Goal: Information Seeking & Learning: Learn about a topic

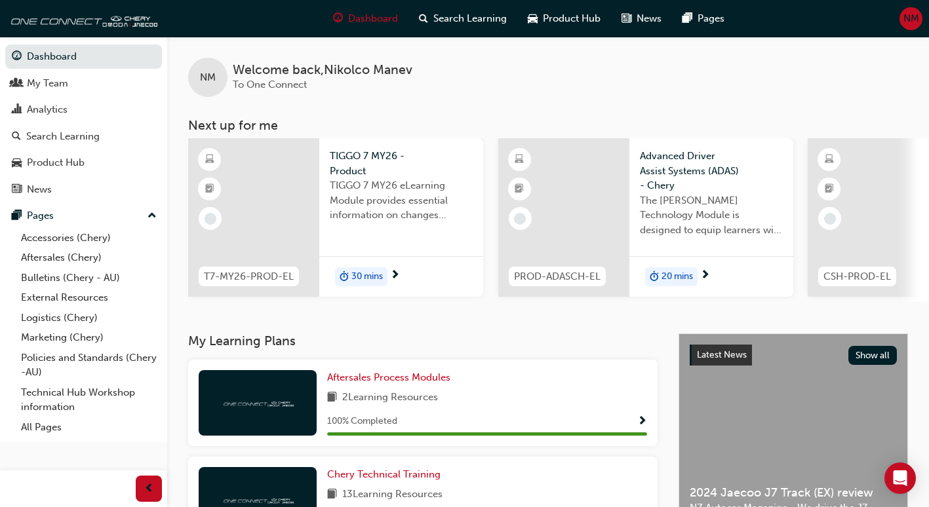
click at [355, 271] on span "30 mins" at bounding box center [366, 276] width 31 height 15
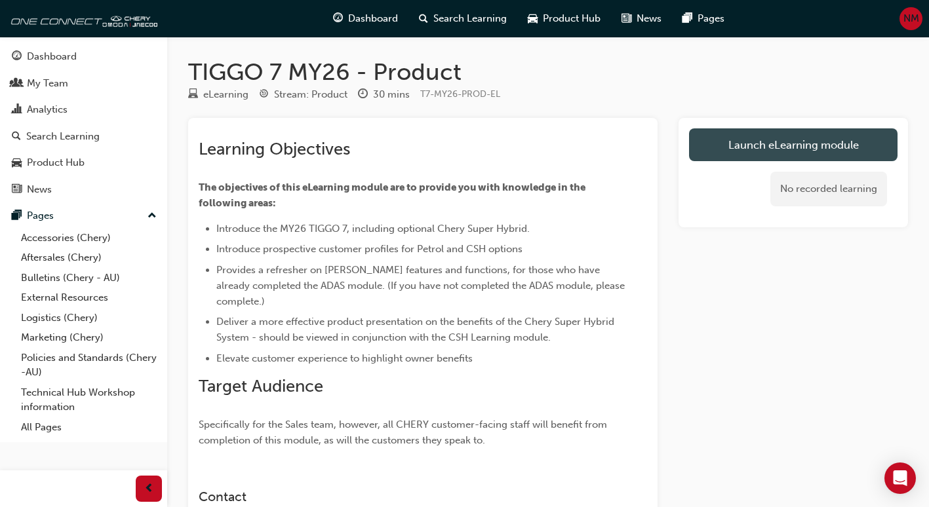
click at [812, 149] on link "Launch eLearning module" at bounding box center [793, 144] width 208 height 33
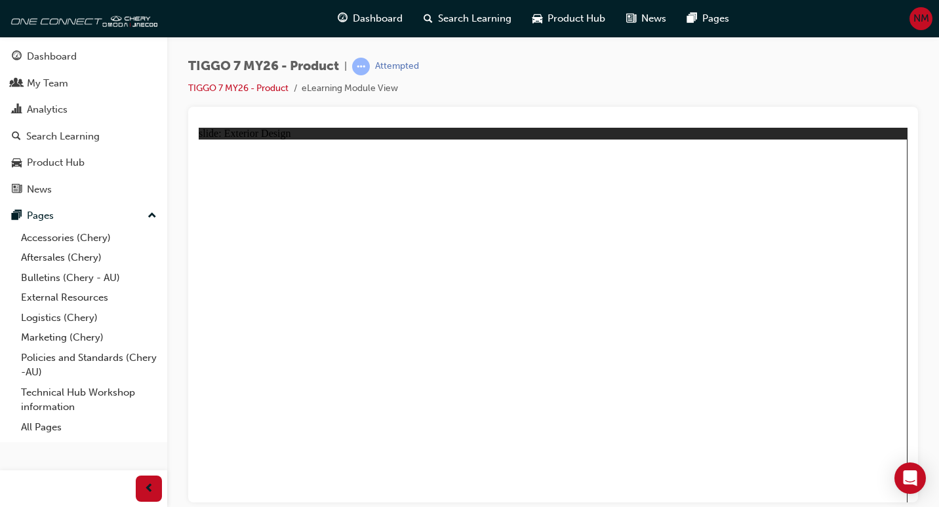
drag, startPoint x: 282, startPoint y: 444, endPoint x: 276, endPoint y: 380, distance: 63.9
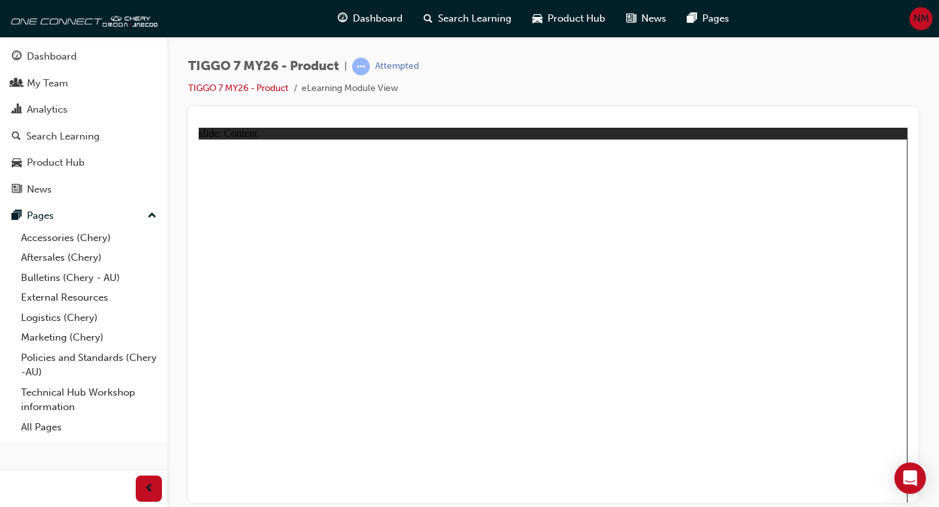
drag, startPoint x: 821, startPoint y: 193, endPoint x: 886, endPoint y: 148, distance: 79.5
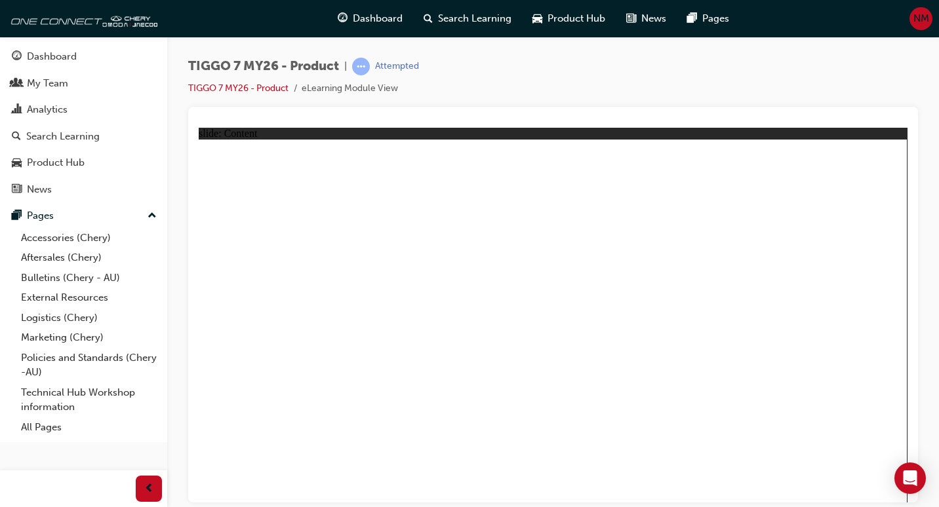
drag, startPoint x: 690, startPoint y: 288, endPoint x: 822, endPoint y: 489, distance: 240.4
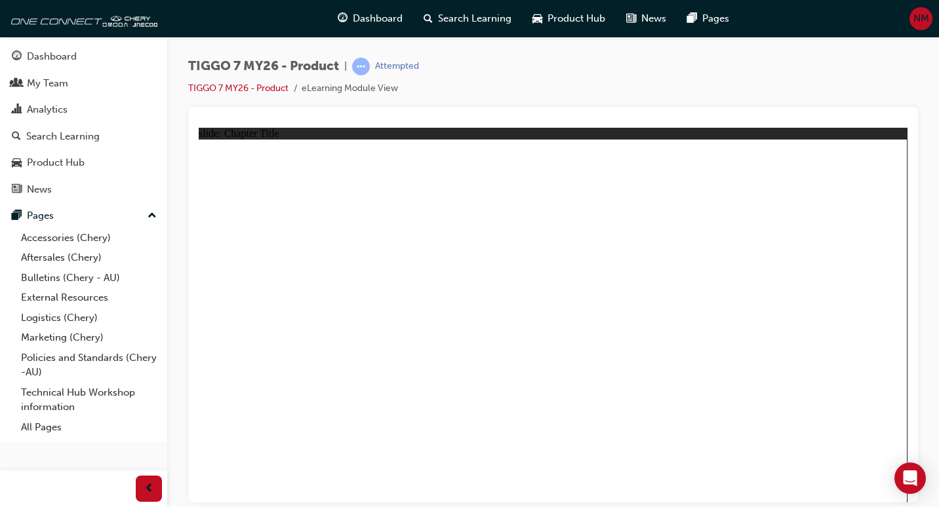
drag, startPoint x: 755, startPoint y: 256, endPoint x: 559, endPoint y: 346, distance: 216.2
drag, startPoint x: 792, startPoint y: 169, endPoint x: 265, endPoint y: 327, distance: 550.2
drag, startPoint x: 557, startPoint y: 180, endPoint x: 730, endPoint y: 341, distance: 235.6
drag, startPoint x: 623, startPoint y: 264, endPoint x: 446, endPoint y: 351, distance: 196.7
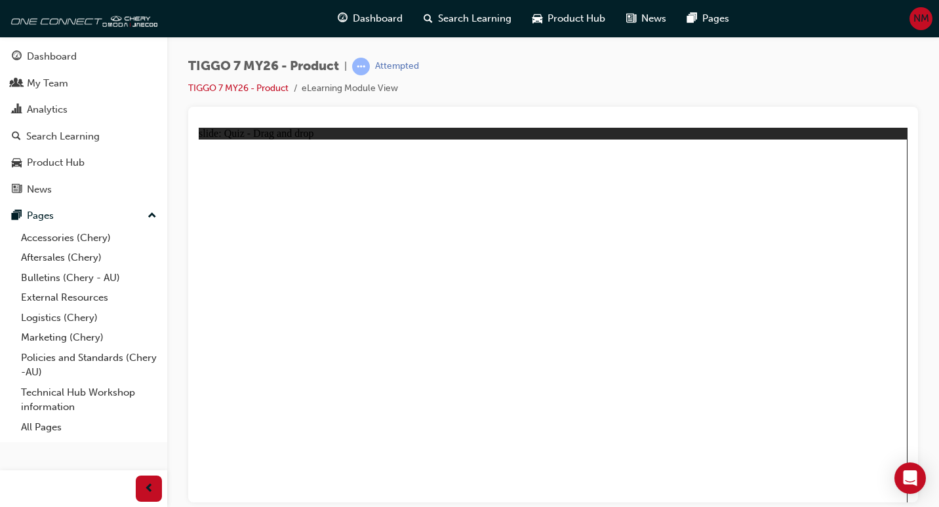
drag, startPoint x: 640, startPoint y: 176, endPoint x: 781, endPoint y: 326, distance: 206.8
drag, startPoint x: 707, startPoint y: 214, endPoint x: 615, endPoint y: 395, distance: 203.2
drag, startPoint x: 835, startPoint y: 216, endPoint x: 320, endPoint y: 433, distance: 558.5
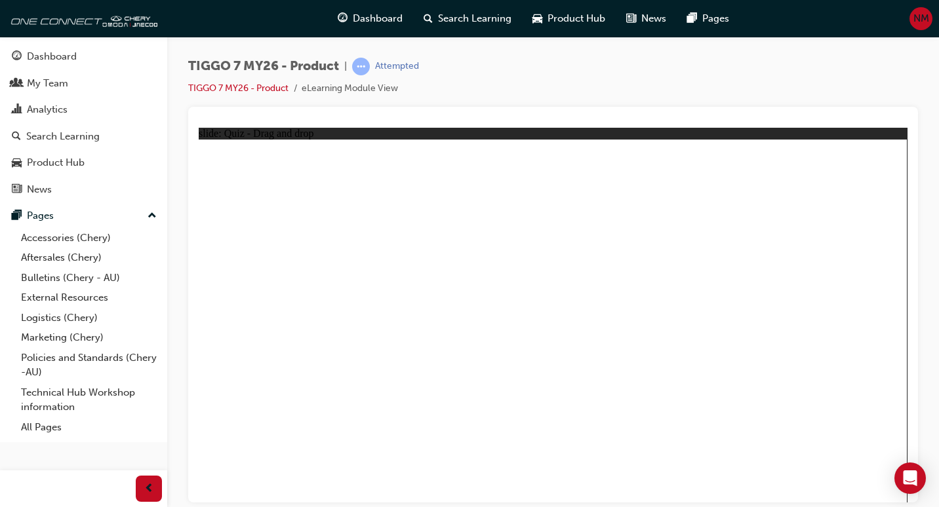
drag, startPoint x: 744, startPoint y: 203, endPoint x: 401, endPoint y: 416, distance: 403.7
drag, startPoint x: 781, startPoint y: 172, endPoint x: 425, endPoint y: 363, distance: 404.4
drag, startPoint x: 540, startPoint y: 170, endPoint x: 581, endPoint y: 389, distance: 222.8
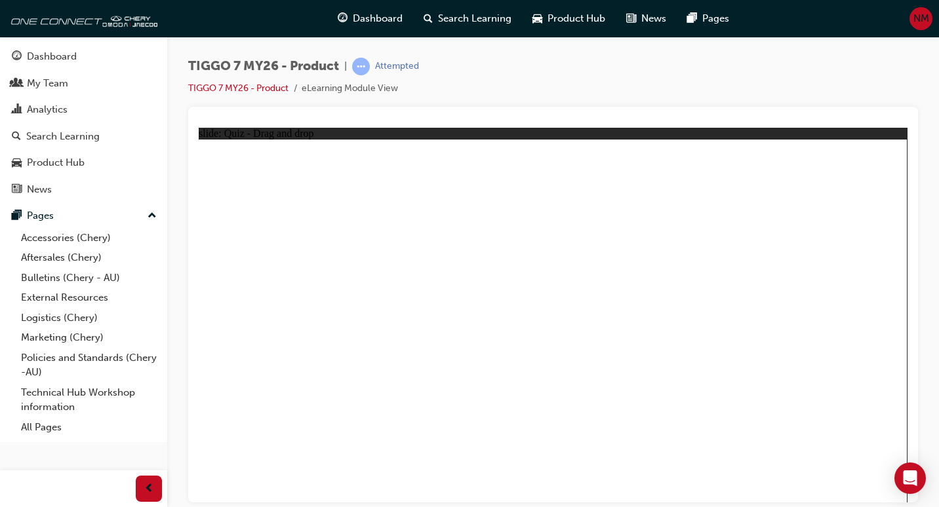
drag, startPoint x: 533, startPoint y: 206, endPoint x: 634, endPoint y: 363, distance: 186.4
drag, startPoint x: 614, startPoint y: 234, endPoint x: 703, endPoint y: 380, distance: 171.0
drag, startPoint x: 681, startPoint y: 235, endPoint x: 734, endPoint y: 363, distance: 139.0
drag, startPoint x: 756, startPoint y: 241, endPoint x: 677, endPoint y: 390, distance: 168.3
drag, startPoint x: 611, startPoint y: 209, endPoint x: 624, endPoint y: 426, distance: 217.4
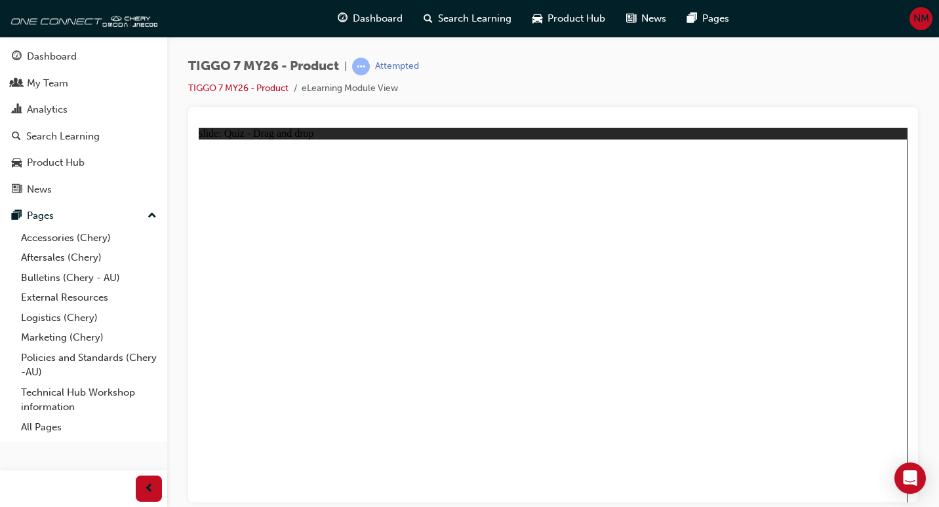
drag, startPoint x: 622, startPoint y: 180, endPoint x: 670, endPoint y: 387, distance: 213.3
drag, startPoint x: 679, startPoint y: 201, endPoint x: 706, endPoint y: 364, distance: 166.1
drag, startPoint x: 747, startPoint y: 361, endPoint x: 429, endPoint y: 363, distance: 317.9
drag, startPoint x: 706, startPoint y: 174, endPoint x: 736, endPoint y: 354, distance: 182.8
drag, startPoint x: 831, startPoint y: 174, endPoint x: 727, endPoint y: 385, distance: 235.4
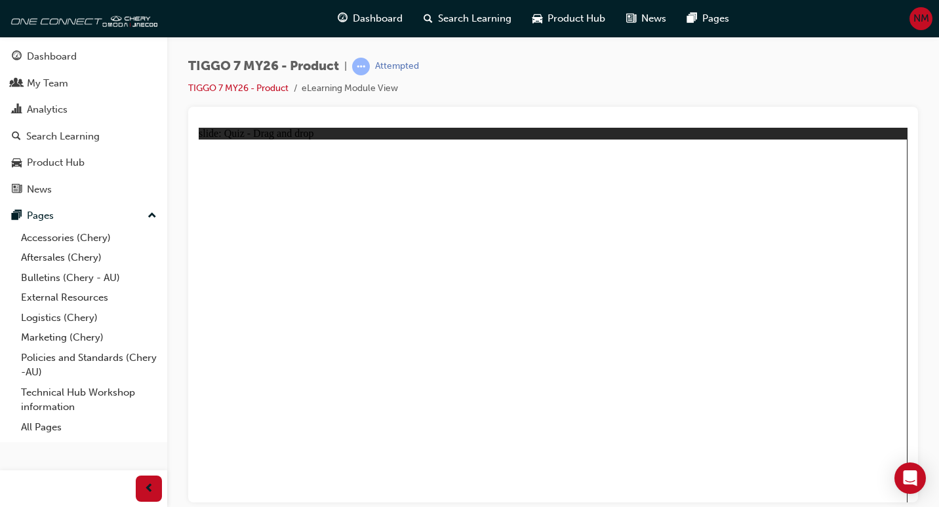
drag, startPoint x: 836, startPoint y: 204, endPoint x: 705, endPoint y: 376, distance: 216.6
drag, startPoint x: 795, startPoint y: 200, endPoint x: 391, endPoint y: 310, distance: 418.6
drag, startPoint x: 549, startPoint y: 206, endPoint x: 603, endPoint y: 319, distance: 125.2
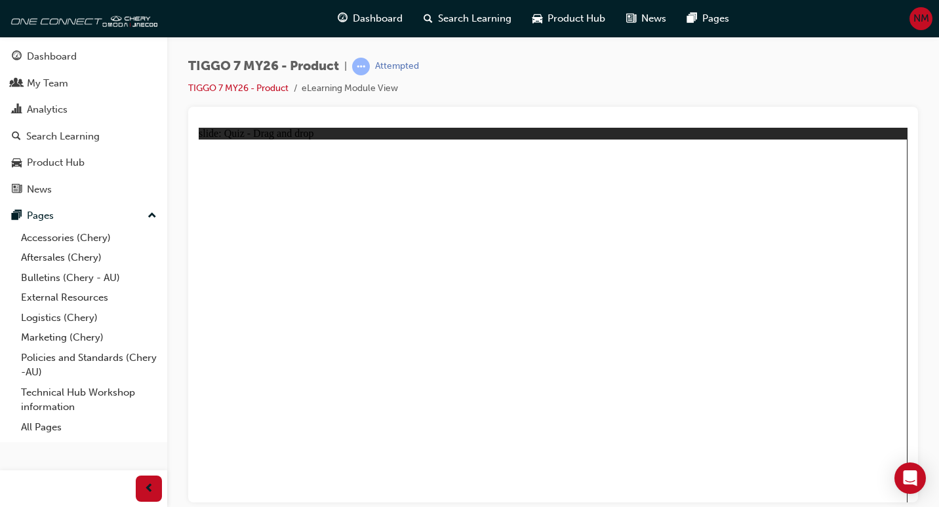
drag, startPoint x: 667, startPoint y: 187, endPoint x: 647, endPoint y: 325, distance: 139.1
drag, startPoint x: 721, startPoint y: 408, endPoint x: 407, endPoint y: 311, distance: 328.7
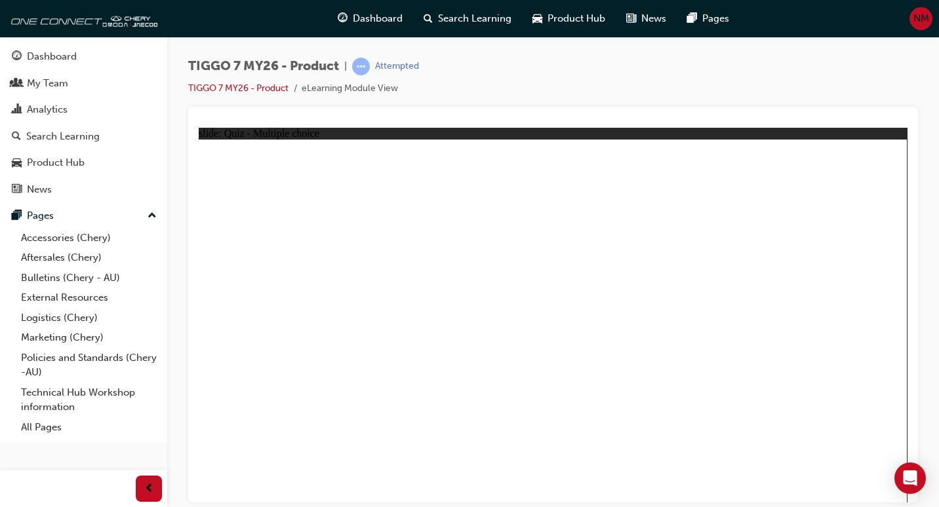
radio input "true"
drag, startPoint x: 575, startPoint y: 176, endPoint x: 382, endPoint y: 351, distance: 260.8
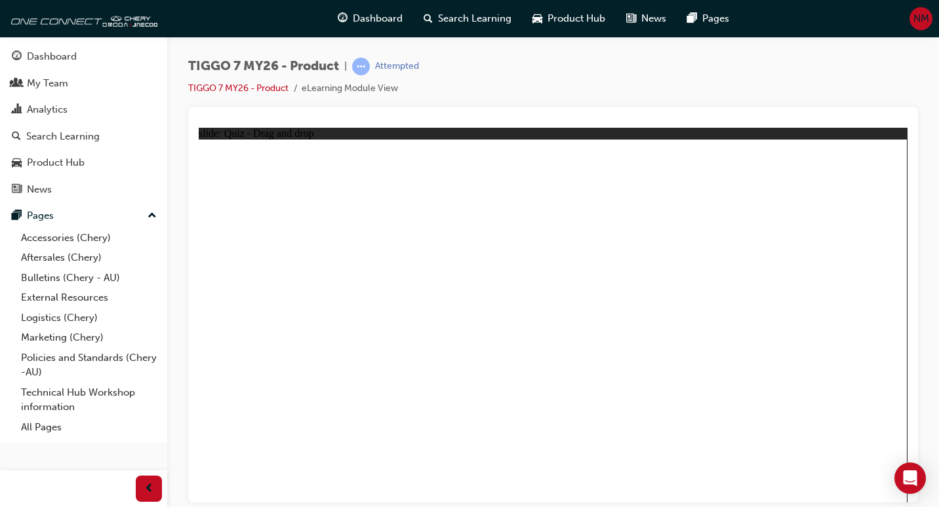
drag, startPoint x: 540, startPoint y: 177, endPoint x: 585, endPoint y: 426, distance: 253.1
drag, startPoint x: 559, startPoint y: 203, endPoint x: 408, endPoint y: 337, distance: 201.1
drag, startPoint x: 659, startPoint y: 174, endPoint x: 443, endPoint y: 370, distance: 292.0
drag, startPoint x: 836, startPoint y: 201, endPoint x: 730, endPoint y: 379, distance: 206.6
drag, startPoint x: 735, startPoint y: 345, endPoint x: 589, endPoint y: 373, distance: 148.9
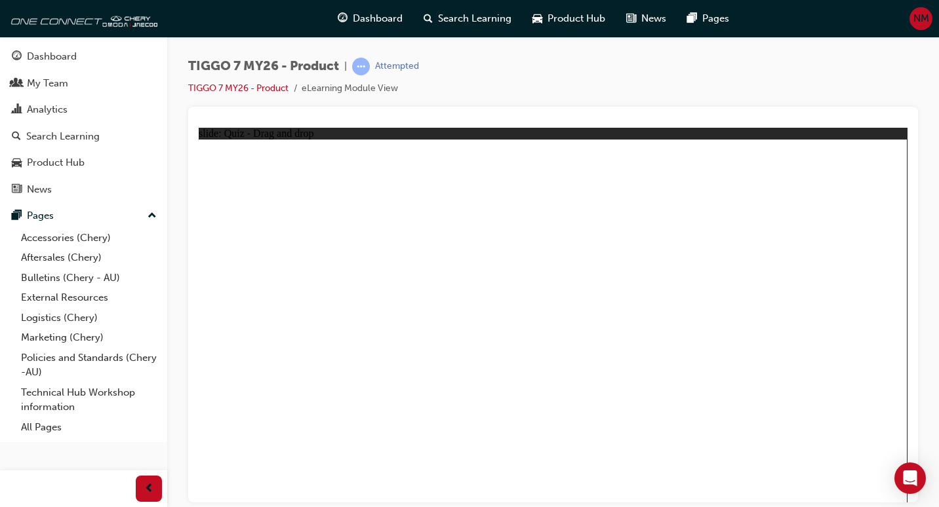
drag, startPoint x: 812, startPoint y: 175, endPoint x: 728, endPoint y: 393, distance: 234.1
drag, startPoint x: 596, startPoint y: 198, endPoint x: 429, endPoint y: 377, distance: 244.4
drag, startPoint x: 539, startPoint y: 208, endPoint x: 387, endPoint y: 359, distance: 214.6
drag, startPoint x: 654, startPoint y: 199, endPoint x: 327, endPoint y: 438, distance: 405.3
drag, startPoint x: 540, startPoint y: 205, endPoint x: 288, endPoint y: 401, distance: 318.5
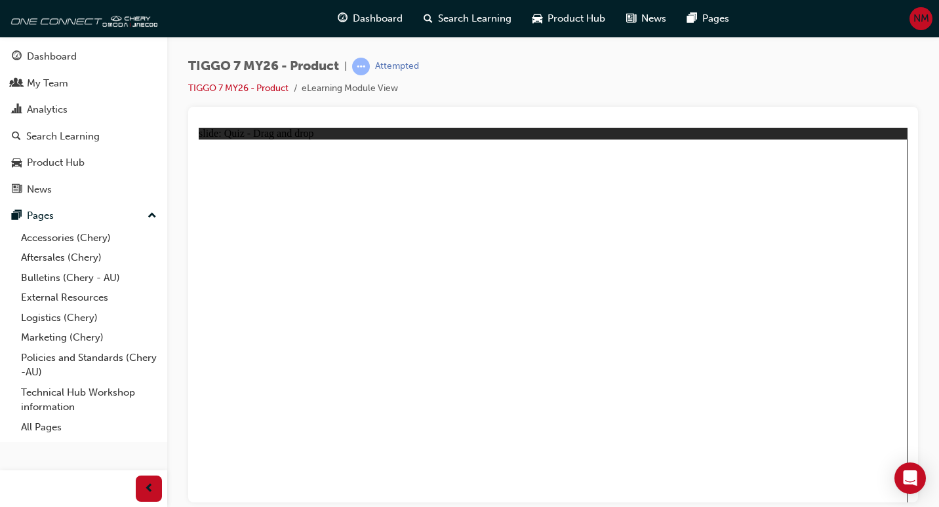
drag, startPoint x: 676, startPoint y: 226, endPoint x: 366, endPoint y: 373, distance: 343.4
drag, startPoint x: 694, startPoint y: 195, endPoint x: 364, endPoint y: 380, distance: 377.5
drag, startPoint x: 561, startPoint y: 207, endPoint x: 609, endPoint y: 382, distance: 182.1
drag, startPoint x: 677, startPoint y: 230, endPoint x: 671, endPoint y: 394, distance: 164.0
drag, startPoint x: 679, startPoint y: 209, endPoint x: 622, endPoint y: 424, distance: 222.5
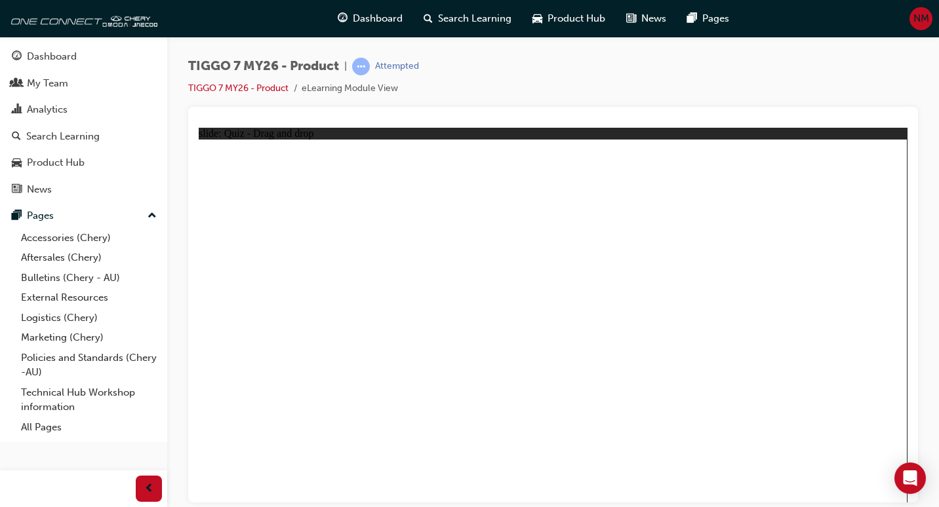
radio input "true"
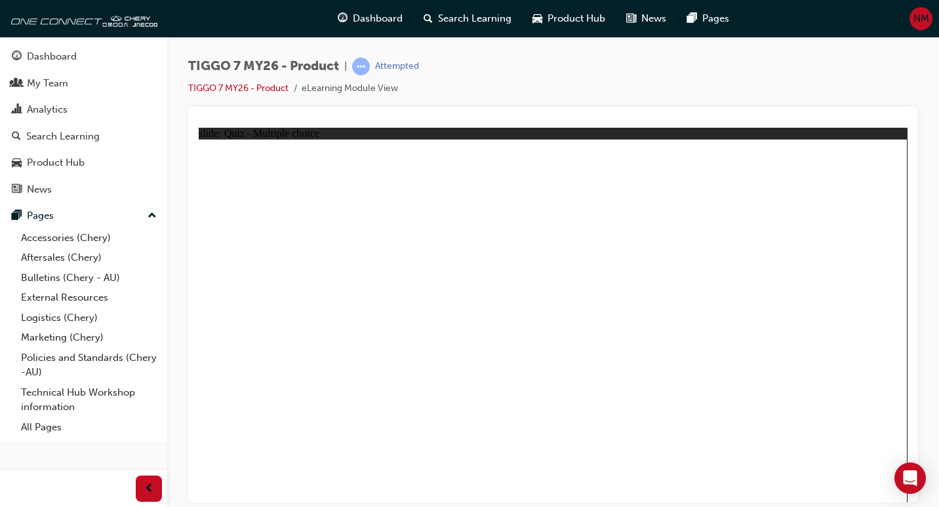
drag, startPoint x: 800, startPoint y: 174, endPoint x: 527, endPoint y: 347, distance: 323.0
drag, startPoint x: 716, startPoint y: 253, endPoint x: 808, endPoint y: 378, distance: 155.1
drag, startPoint x: 677, startPoint y: 179, endPoint x: 316, endPoint y: 336, distance: 393.4
drag, startPoint x: 566, startPoint y: 172, endPoint x: 728, endPoint y: 354, distance: 243.3
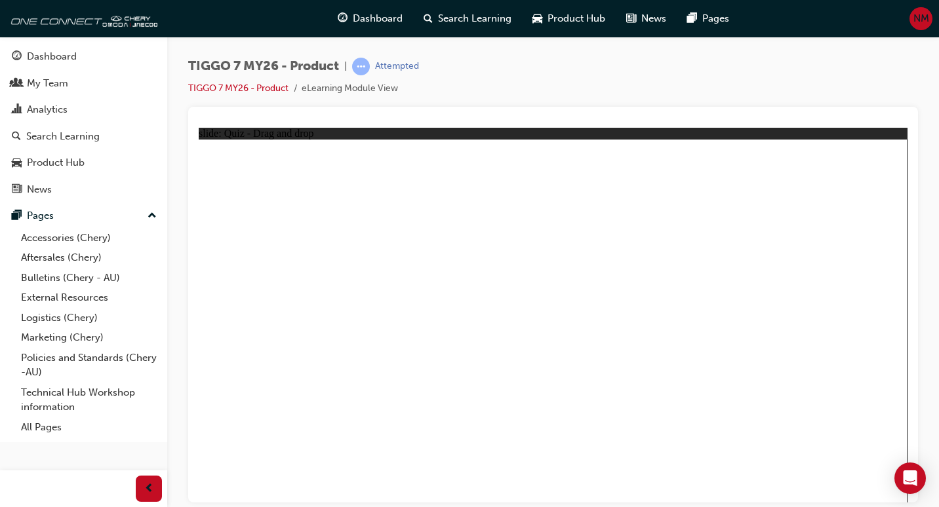
drag, startPoint x: 311, startPoint y: 347, endPoint x: 430, endPoint y: 340, distance: 118.9
drag, startPoint x: 566, startPoint y: 264, endPoint x: 232, endPoint y: 378, distance: 353.3
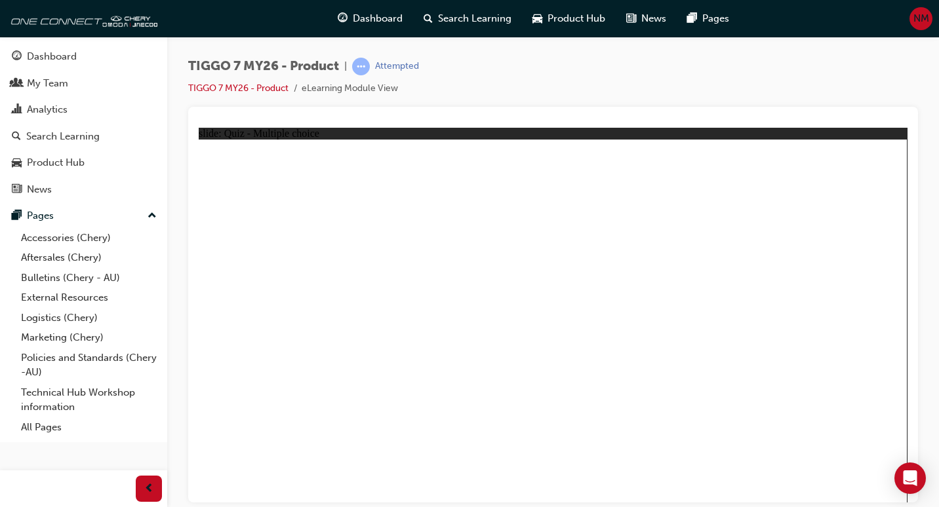
radio input "true"
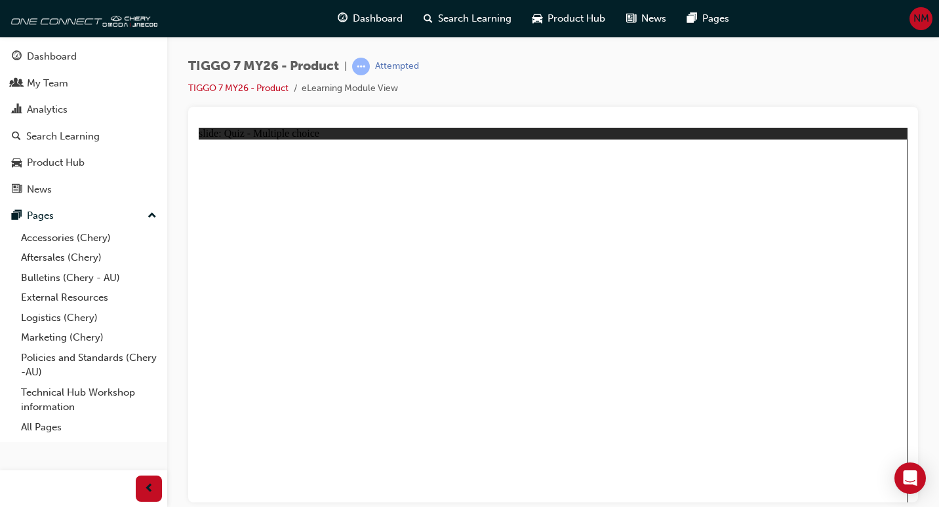
drag, startPoint x: 620, startPoint y: 171, endPoint x: 630, endPoint y: 353, distance: 181.9
drag, startPoint x: 590, startPoint y: 256, endPoint x: 792, endPoint y: 351, distance: 222.9
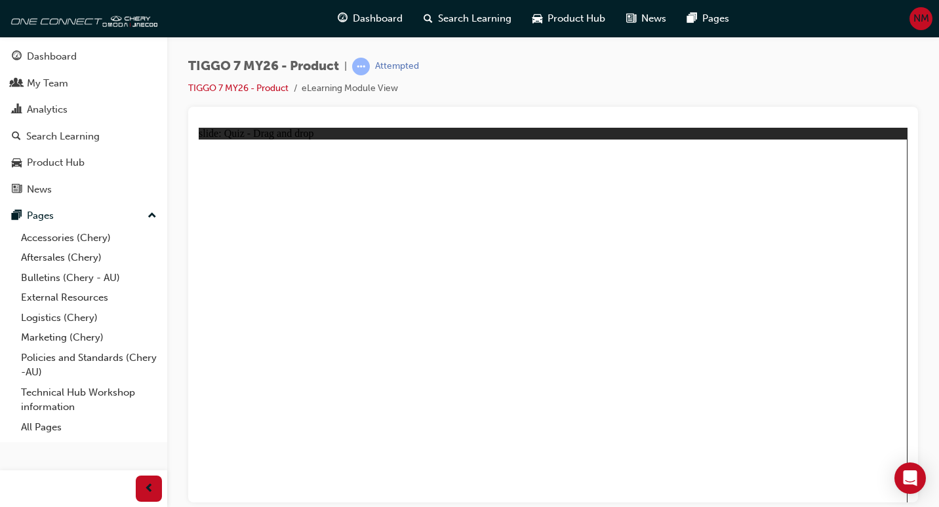
drag, startPoint x: 796, startPoint y: 174, endPoint x: 273, endPoint y: 339, distance: 548.4
drag, startPoint x: 757, startPoint y: 241, endPoint x: 580, endPoint y: 332, distance: 199.4
drag, startPoint x: 551, startPoint y: 184, endPoint x: 457, endPoint y: 357, distance: 197.7
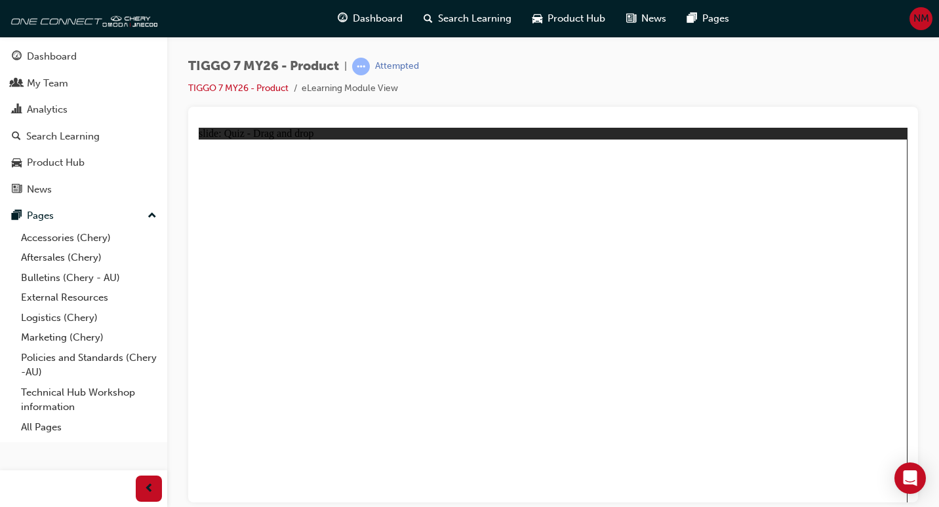
drag, startPoint x: 557, startPoint y: 224, endPoint x: 315, endPoint y: 348, distance: 272.7
drag, startPoint x: 665, startPoint y: 224, endPoint x: 587, endPoint y: 357, distance: 154.3
drag, startPoint x: 796, startPoint y: 226, endPoint x: 276, endPoint y: 427, distance: 557.7
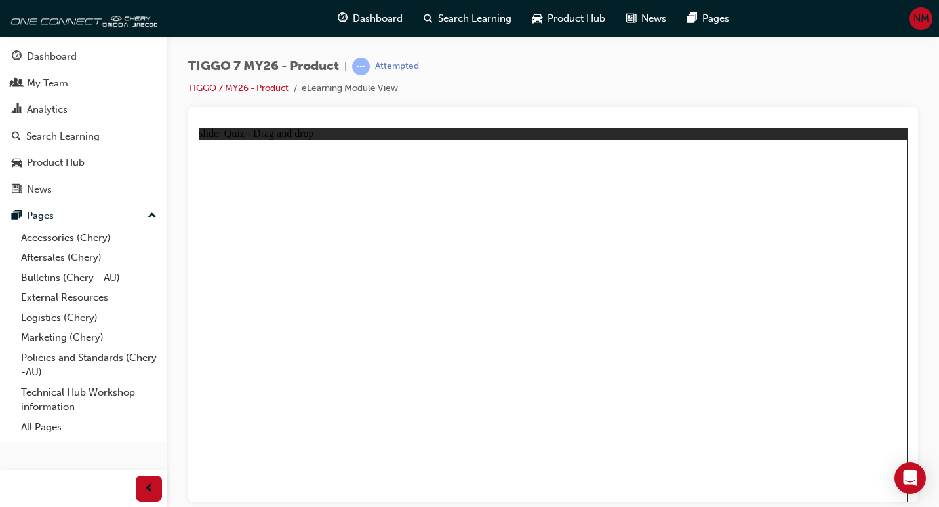
drag, startPoint x: 536, startPoint y: 175, endPoint x: 315, endPoint y: 372, distance: 295.8
drag, startPoint x: 532, startPoint y: 204, endPoint x: 317, endPoint y: 365, distance: 268.3
drag, startPoint x: 605, startPoint y: 174, endPoint x: 568, endPoint y: 353, distance: 182.7
drag, startPoint x: 770, startPoint y: 173, endPoint x: 632, endPoint y: 372, distance: 242.1
drag, startPoint x: 619, startPoint y: 231, endPoint x: 399, endPoint y: 358, distance: 253.8
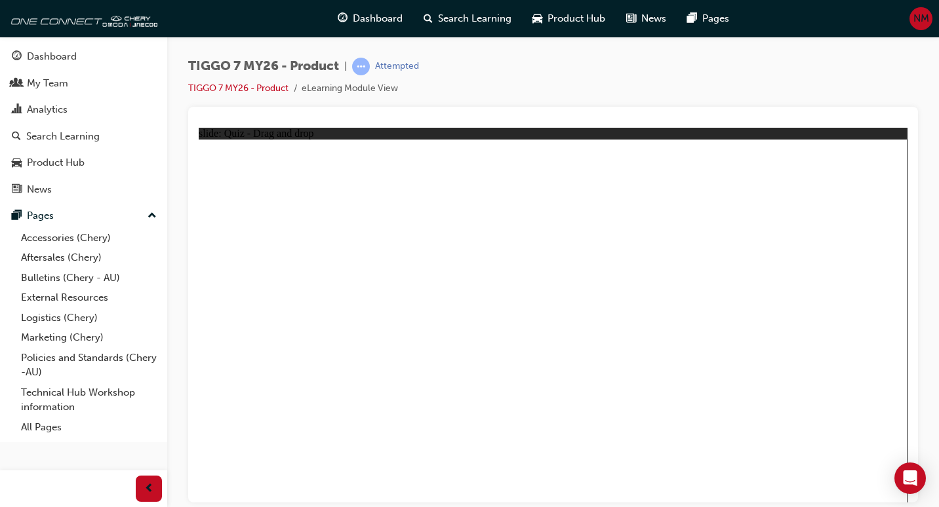
drag, startPoint x: 625, startPoint y: 203, endPoint x: 673, endPoint y: 357, distance: 160.9
drag, startPoint x: 694, startPoint y: 202, endPoint x: 463, endPoint y: 358, distance: 278.6
drag, startPoint x: 764, startPoint y: 233, endPoint x: 728, endPoint y: 350, distance: 122.1
drag, startPoint x: 709, startPoint y: 236, endPoint x: 532, endPoint y: 363, distance: 218.1
drag, startPoint x: 758, startPoint y: 201, endPoint x: 383, endPoint y: 385, distance: 417.5
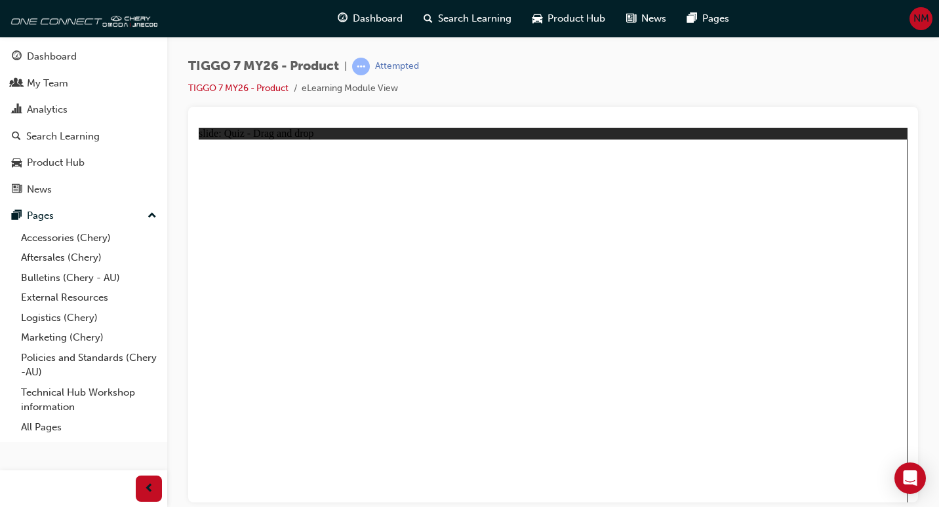
drag, startPoint x: 859, startPoint y: 171, endPoint x: 468, endPoint y: 395, distance: 450.5
drag, startPoint x: 695, startPoint y: 176, endPoint x: 660, endPoint y: 372, distance: 199.1
drag, startPoint x: 826, startPoint y: 203, endPoint x: 658, endPoint y: 379, distance: 243.9
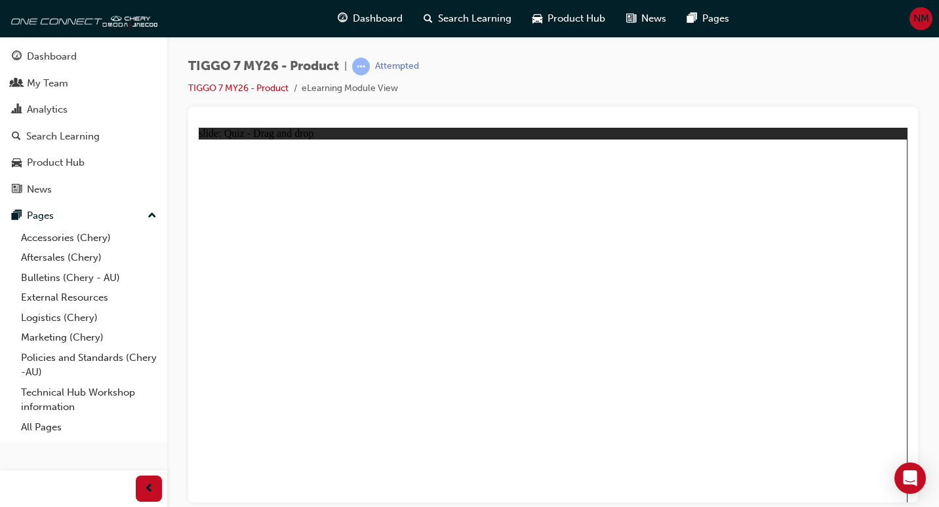
drag, startPoint x: 595, startPoint y: 209, endPoint x: 350, endPoint y: 328, distance: 271.8
drag, startPoint x: 731, startPoint y: 190, endPoint x: 695, endPoint y: 297, distance: 112.8
drag, startPoint x: 804, startPoint y: 209, endPoint x: 650, endPoint y: 364, distance: 218.3
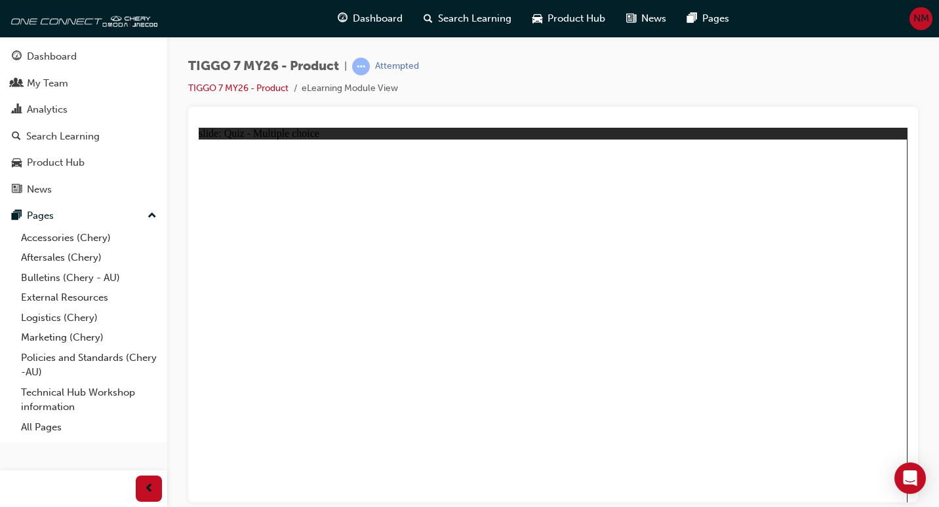
radio input "true"
drag, startPoint x: 802, startPoint y: 204, endPoint x: 403, endPoint y: 368, distance: 431.8
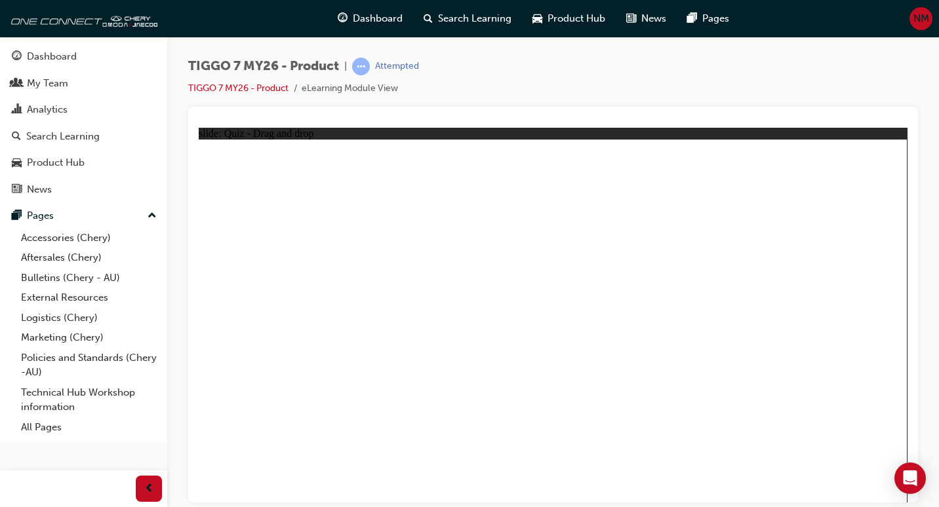
drag, startPoint x: 826, startPoint y: 193, endPoint x: 718, endPoint y: 326, distance: 171.1
drag, startPoint x: 679, startPoint y: 207, endPoint x: 692, endPoint y: 406, distance: 200.4
drag, startPoint x: 687, startPoint y: 233, endPoint x: 666, endPoint y: 413, distance: 180.8
drag, startPoint x: 569, startPoint y: 211, endPoint x: 684, endPoint y: 404, distance: 224.9
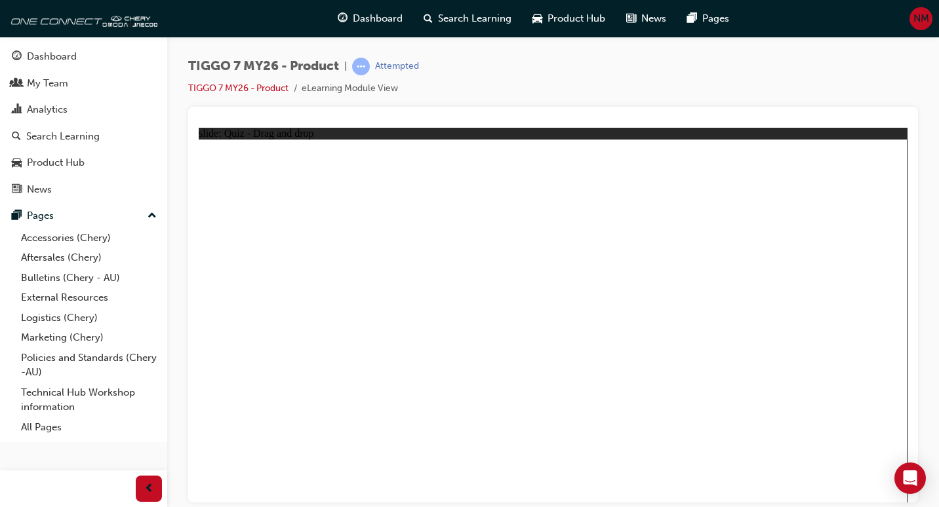
drag, startPoint x: 561, startPoint y: 174, endPoint x: 656, endPoint y: 389, distance: 235.1
drag, startPoint x: 695, startPoint y: 177, endPoint x: 717, endPoint y: 365, distance: 189.4
drag, startPoint x: 794, startPoint y: 175, endPoint x: 658, endPoint y: 403, distance: 265.4
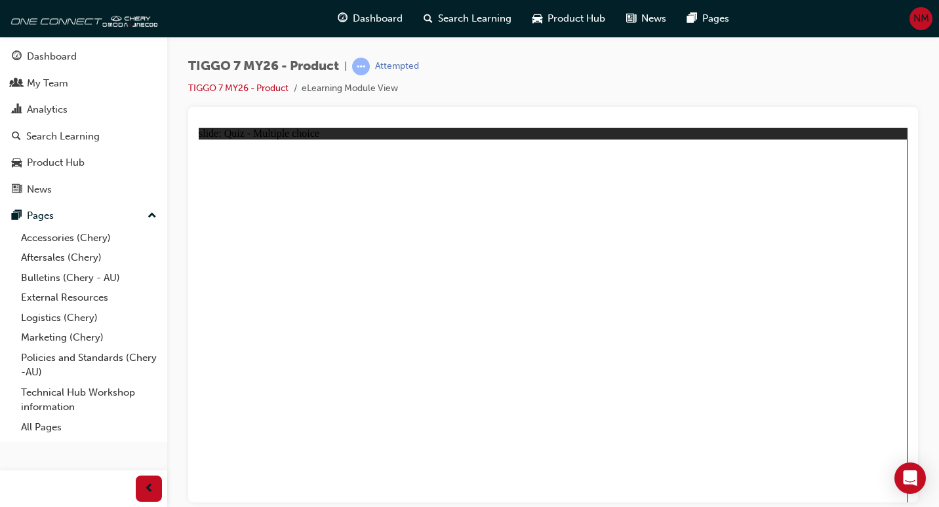
radio input "true"
drag, startPoint x: 649, startPoint y: 184, endPoint x: 399, endPoint y: 351, distance: 300.9
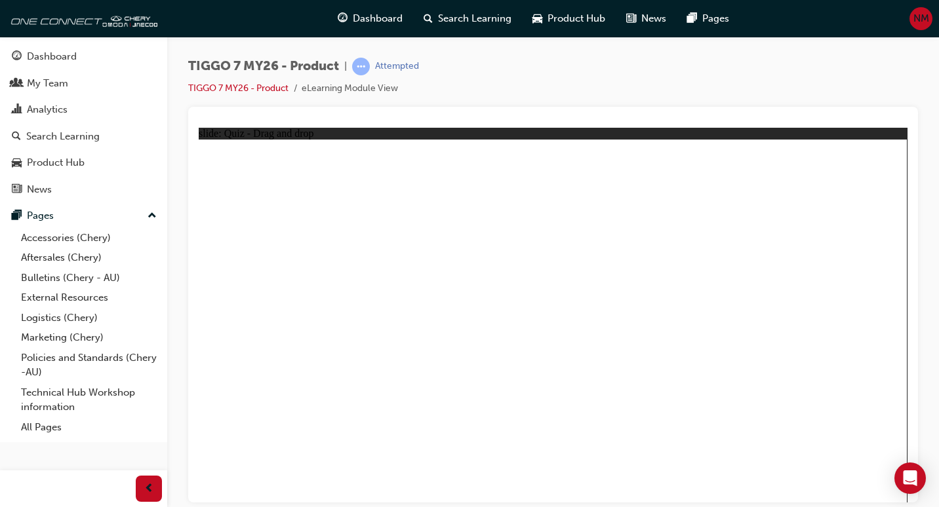
drag, startPoint x: 730, startPoint y: 223, endPoint x: 823, endPoint y: 309, distance: 127.1
drag, startPoint x: 808, startPoint y: 180, endPoint x: 564, endPoint y: 329, distance: 286.2
drag, startPoint x: 528, startPoint y: 184, endPoint x: 652, endPoint y: 351, distance: 208.1
drag, startPoint x: 620, startPoint y: 224, endPoint x: 323, endPoint y: 315, distance: 310.6
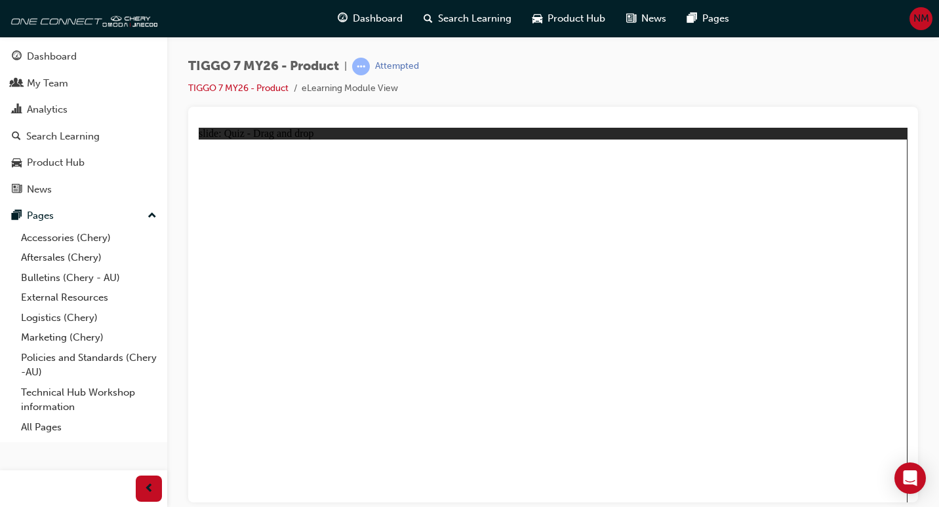
radio input "true"
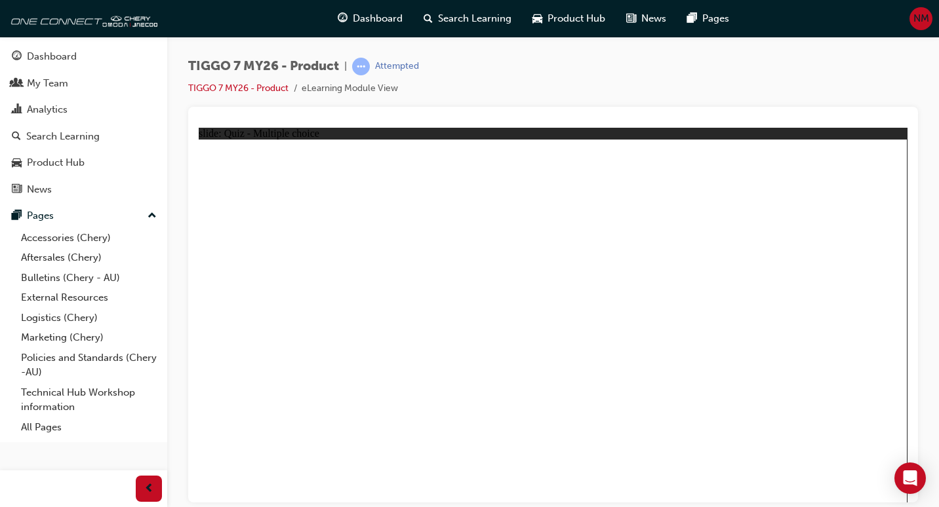
radio input "true"
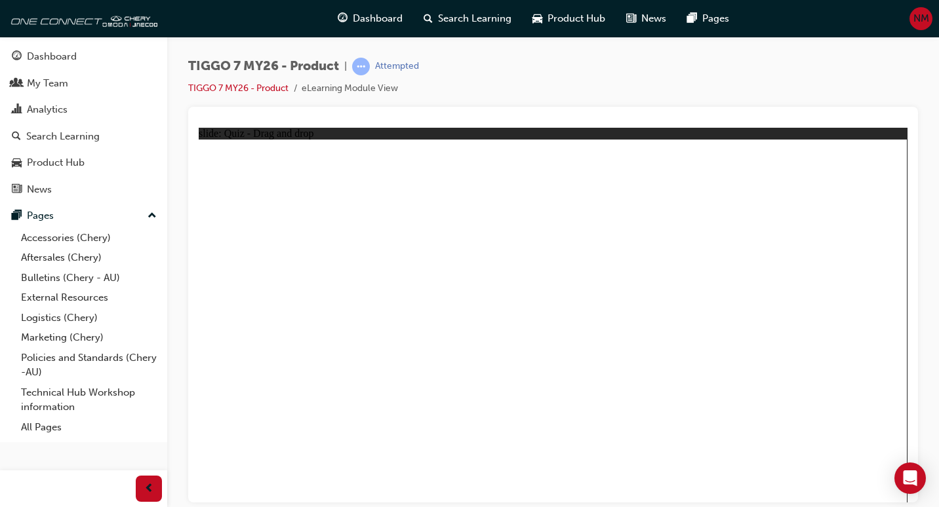
drag, startPoint x: 526, startPoint y: 178, endPoint x: 819, endPoint y: 340, distance: 335.7
drag, startPoint x: 737, startPoint y: 244, endPoint x: 254, endPoint y: 332, distance: 491.1
drag, startPoint x: 791, startPoint y: 173, endPoint x: 527, endPoint y: 352, distance: 319.1
drag, startPoint x: 566, startPoint y: 256, endPoint x: 639, endPoint y: 342, distance: 112.1
drag, startPoint x: 659, startPoint y: 183, endPoint x: 422, endPoint y: 340, distance: 284.4
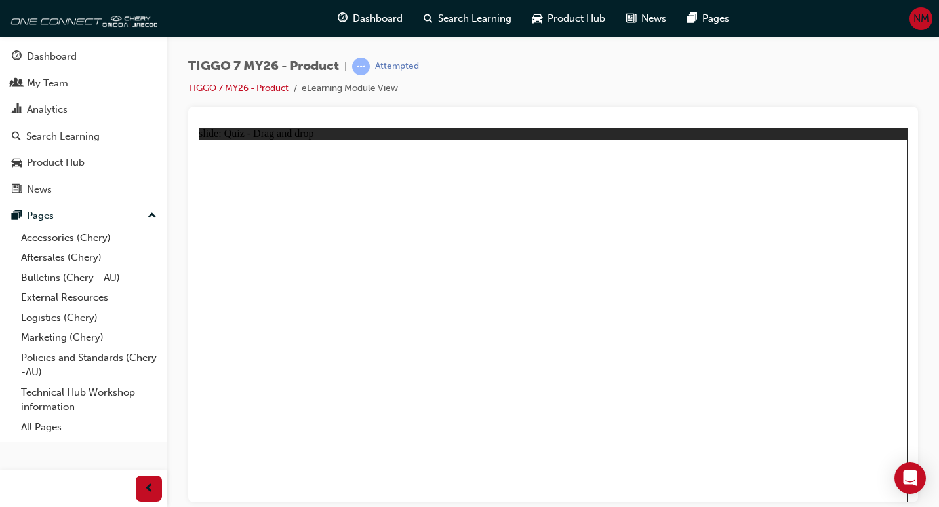
drag, startPoint x: 529, startPoint y: 228, endPoint x: 550, endPoint y: 363, distance: 136.7
drag, startPoint x: 685, startPoint y: 227, endPoint x: 328, endPoint y: 353, distance: 378.6
drag, startPoint x: 796, startPoint y: 223, endPoint x: 259, endPoint y: 395, distance: 563.7
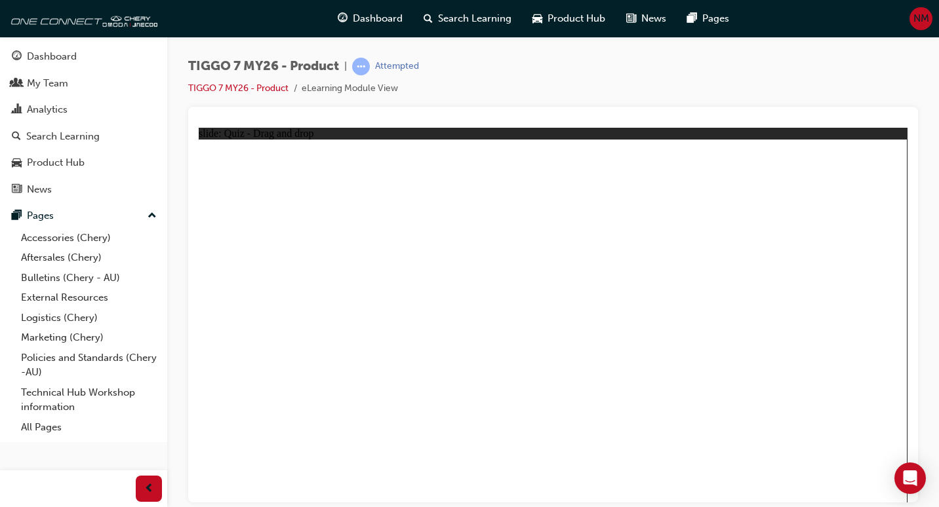
drag, startPoint x: 610, startPoint y: 174, endPoint x: 581, endPoint y: 364, distance: 191.7
drag, startPoint x: 533, startPoint y: 177, endPoint x: 391, endPoint y: 361, distance: 232.2
drag, startPoint x: 532, startPoint y: 204, endPoint x: 394, endPoint y: 374, distance: 219.5
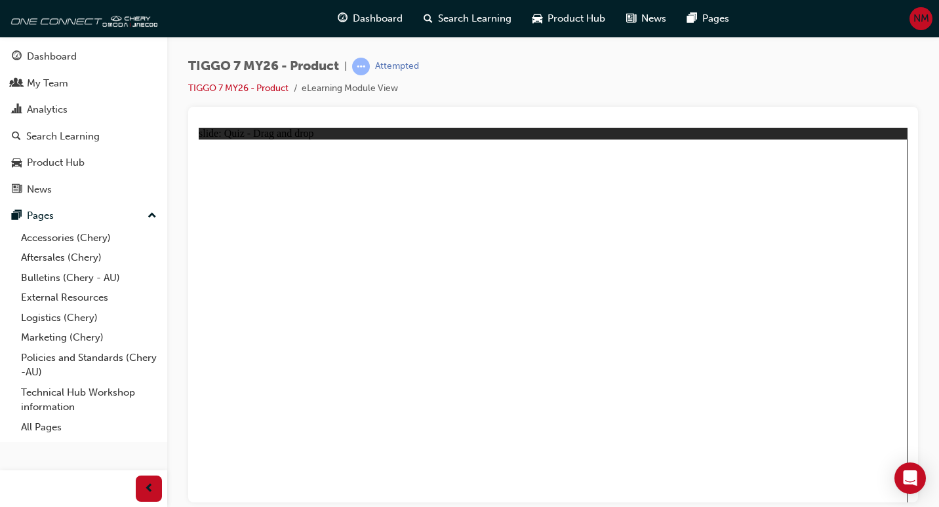
drag, startPoint x: 597, startPoint y: 201, endPoint x: 602, endPoint y: 355, distance: 154.2
drag, startPoint x: 621, startPoint y: 233, endPoint x: 452, endPoint y: 376, distance: 221.9
drag, startPoint x: 767, startPoint y: 175, endPoint x: 453, endPoint y: 383, distance: 376.6
drag, startPoint x: 684, startPoint y: 175, endPoint x: 661, endPoint y: 368, distance: 194.8
drag, startPoint x: 825, startPoint y: 170, endPoint x: 439, endPoint y: 384, distance: 441.0
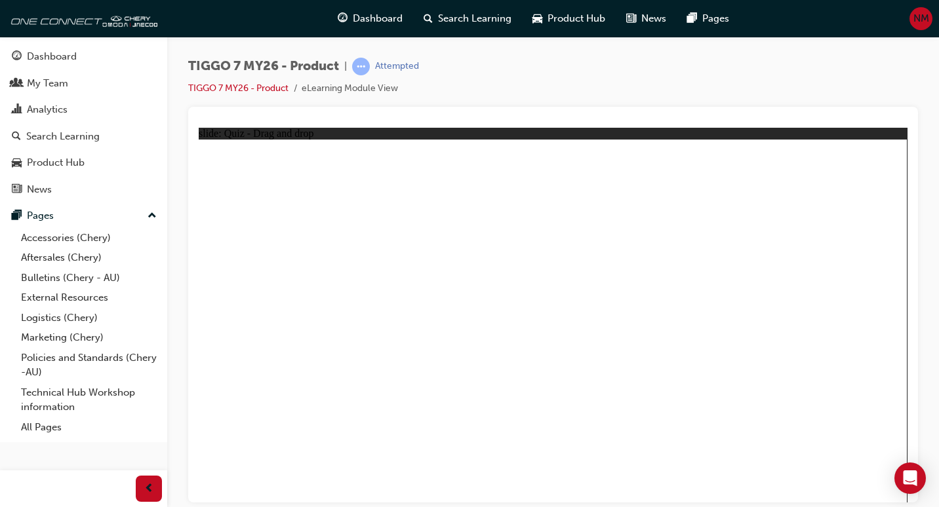
drag, startPoint x: 684, startPoint y: 237, endPoint x: 701, endPoint y: 390, distance: 153.7
drag, startPoint x: 754, startPoint y: 233, endPoint x: 658, endPoint y: 401, distance: 193.0
drag, startPoint x: 757, startPoint y: 206, endPoint x: 658, endPoint y: 414, distance: 230.2
drag, startPoint x: 688, startPoint y: 207, endPoint x: 407, endPoint y: 385, distance: 333.0
drag, startPoint x: 848, startPoint y: 203, endPoint x: 475, endPoint y: 380, distance: 412.9
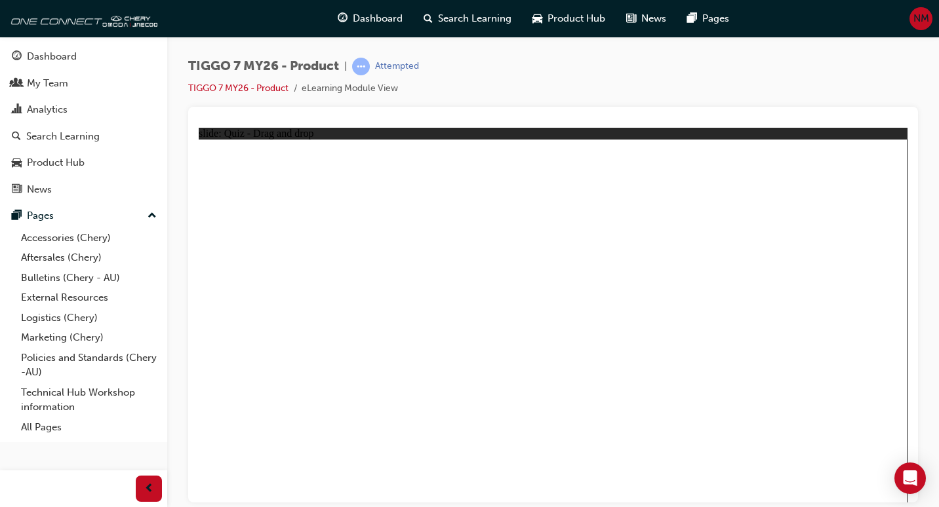
drag, startPoint x: 394, startPoint y: 385, endPoint x: 685, endPoint y: 403, distance: 291.6
drag, startPoint x: 810, startPoint y: 209, endPoint x: 635, endPoint y: 318, distance: 206.7
drag, startPoint x: 698, startPoint y: 196, endPoint x: 406, endPoint y: 311, distance: 313.7
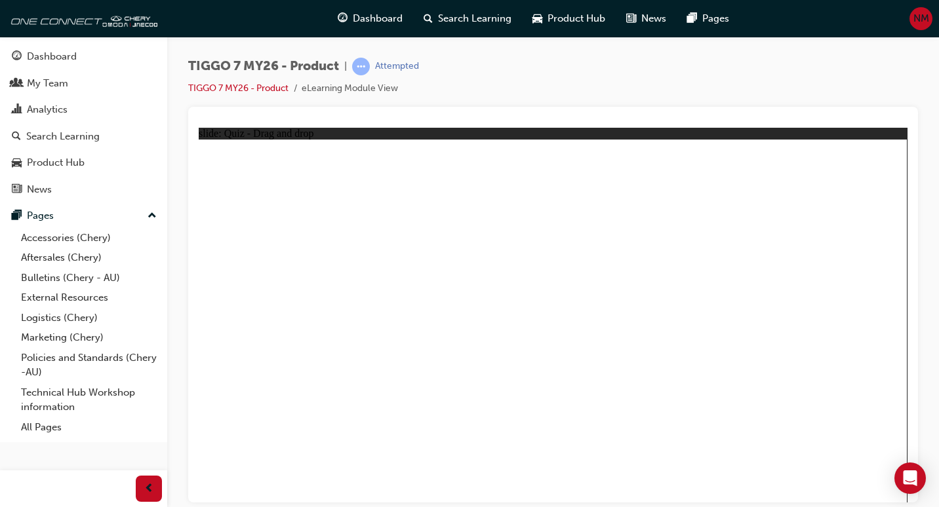
drag, startPoint x: 532, startPoint y: 199, endPoint x: 341, endPoint y: 368, distance: 254.5
drag, startPoint x: 364, startPoint y: 302, endPoint x: 676, endPoint y: 340, distance: 314.4
drag, startPoint x: 644, startPoint y: 303, endPoint x: 671, endPoint y: 178, distance: 127.9
drag, startPoint x: 686, startPoint y: 303, endPoint x: 685, endPoint y: 187, distance: 115.4
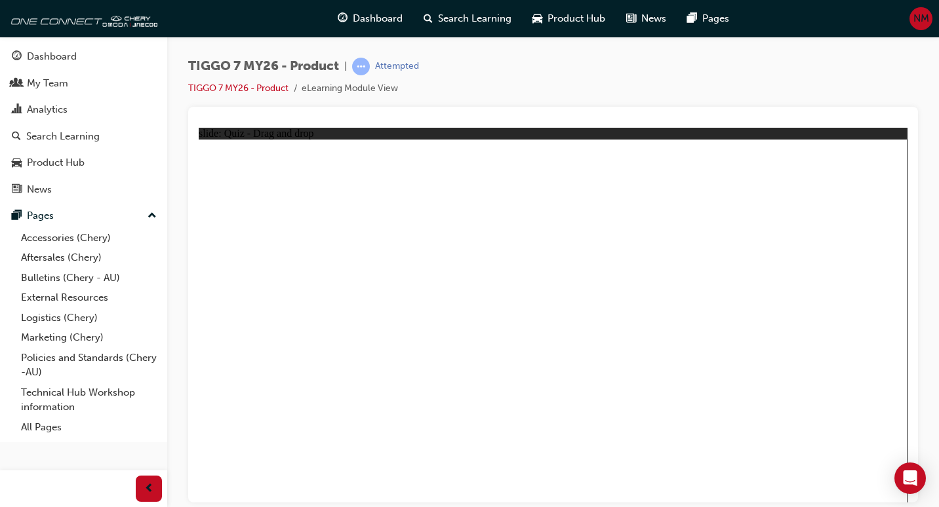
drag, startPoint x: 593, startPoint y: 299, endPoint x: 583, endPoint y: 207, distance: 92.4
drag, startPoint x: 685, startPoint y: 212, endPoint x: 387, endPoint y: 315, distance: 314.7
drag, startPoint x: 387, startPoint y: 315, endPoint x: 663, endPoint y: 315, distance: 276.0
drag, startPoint x: 823, startPoint y: 185, endPoint x: 627, endPoint y: 339, distance: 249.3
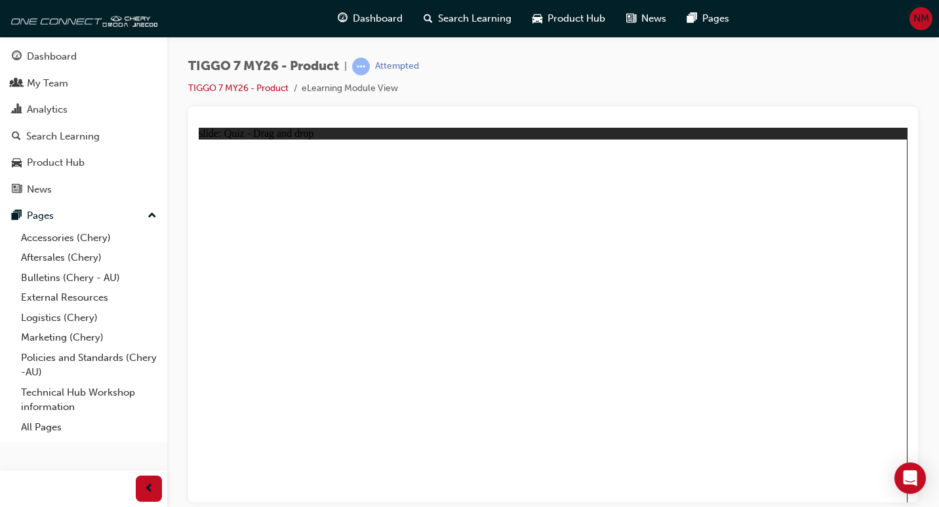
radio input "true"
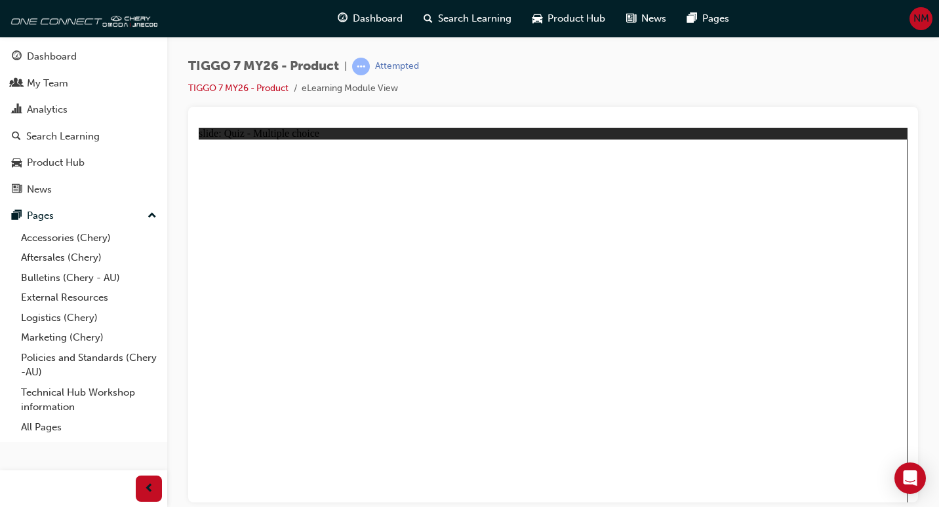
drag, startPoint x: 545, startPoint y: 203, endPoint x: 580, endPoint y: 384, distance: 183.6
drag, startPoint x: 572, startPoint y: 175, endPoint x: 686, endPoint y: 381, distance: 235.3
drag, startPoint x: 683, startPoint y: 231, endPoint x: 687, endPoint y: 376, distance: 145.6
drag, startPoint x: 698, startPoint y: 208, endPoint x: 700, endPoint y: 366, distance: 158.7
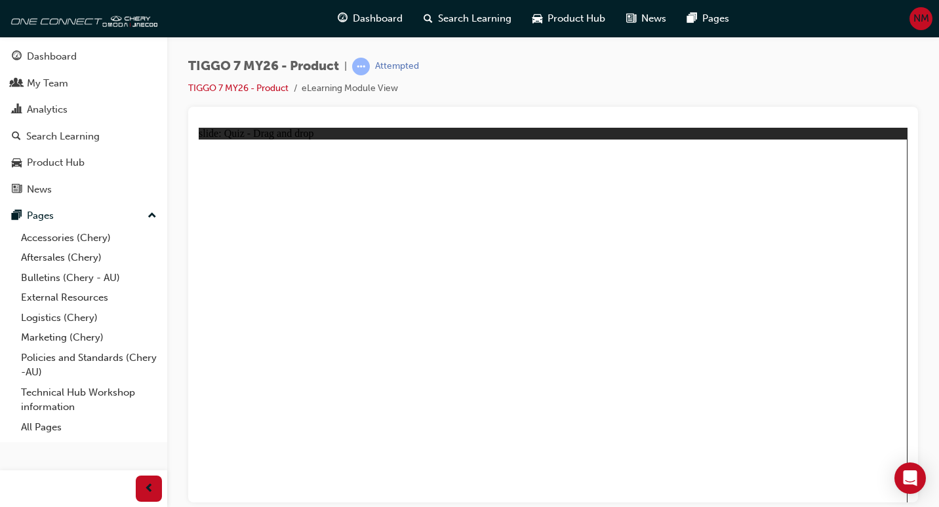
drag, startPoint x: 699, startPoint y: 176, endPoint x: 673, endPoint y: 367, distance: 192.6
drag, startPoint x: 785, startPoint y: 201, endPoint x: 722, endPoint y: 347, distance: 159.2
drag, startPoint x: 806, startPoint y: 180, endPoint x: 659, endPoint y: 427, distance: 287.1
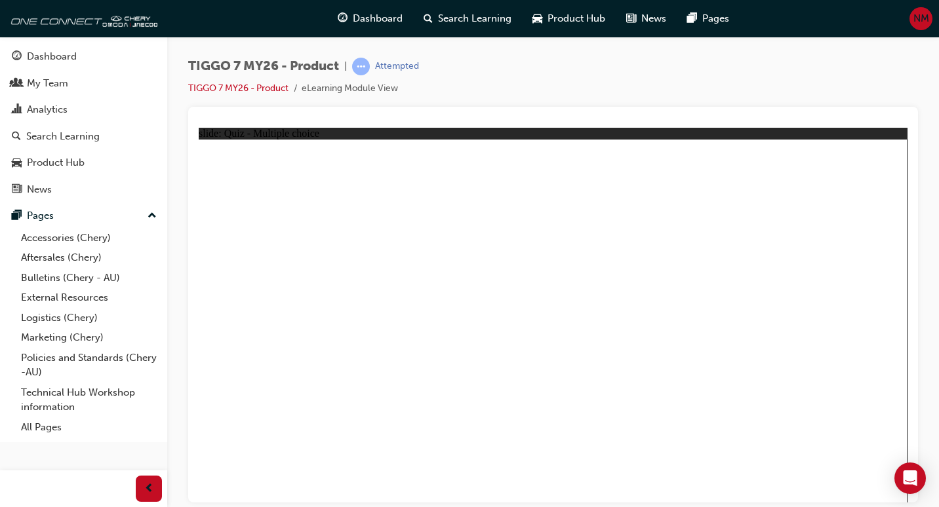
radio input "true"
drag, startPoint x: 790, startPoint y: 173, endPoint x: 525, endPoint y: 334, distance: 309.7
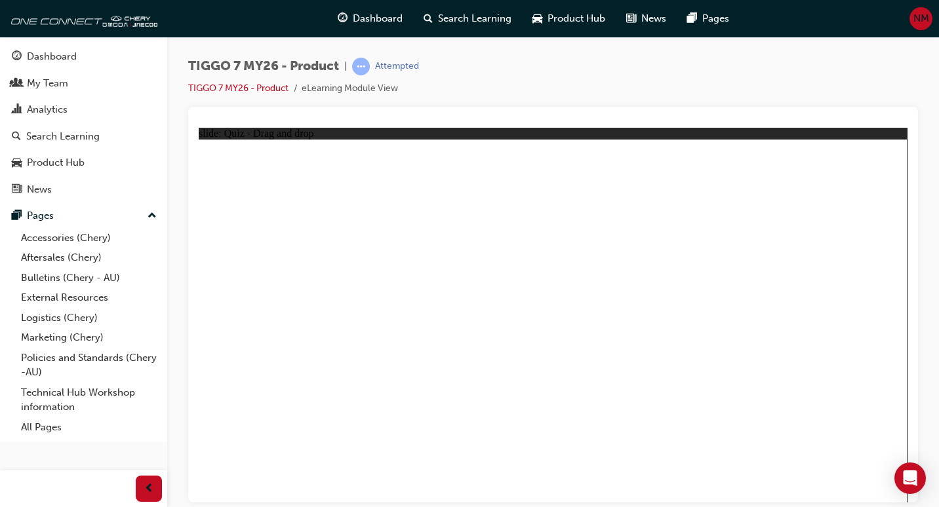
drag, startPoint x: 639, startPoint y: 169, endPoint x: 381, endPoint y: 330, distance: 304.2
drag, startPoint x: 736, startPoint y: 230, endPoint x: 819, endPoint y: 344, distance: 141.1
drag, startPoint x: 560, startPoint y: 332, endPoint x: 704, endPoint y: 199, distance: 195.8
drag, startPoint x: 611, startPoint y: 250, endPoint x: 568, endPoint y: 318, distance: 80.7
drag, startPoint x: 790, startPoint y: 173, endPoint x: 661, endPoint y: 332, distance: 204.6
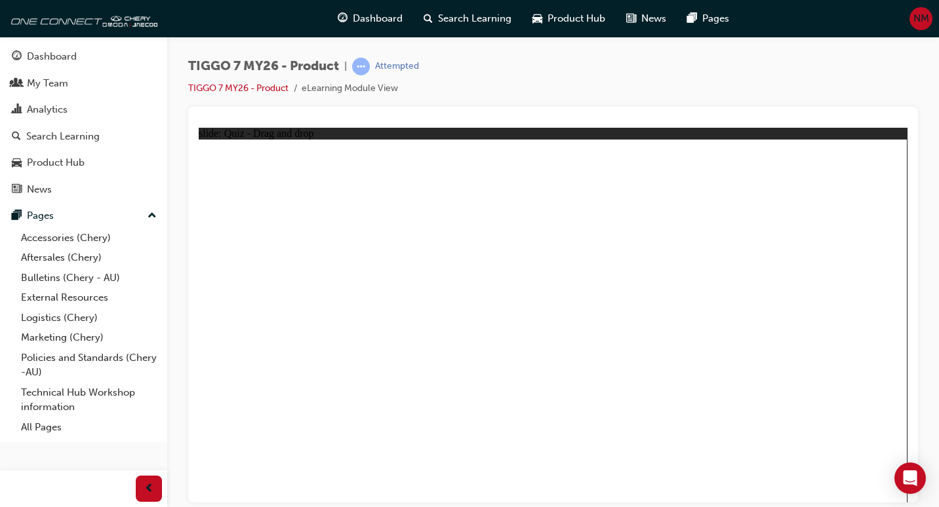
drag, startPoint x: 573, startPoint y: 186, endPoint x: 318, endPoint y: 368, distance: 313.4
radio input "true"
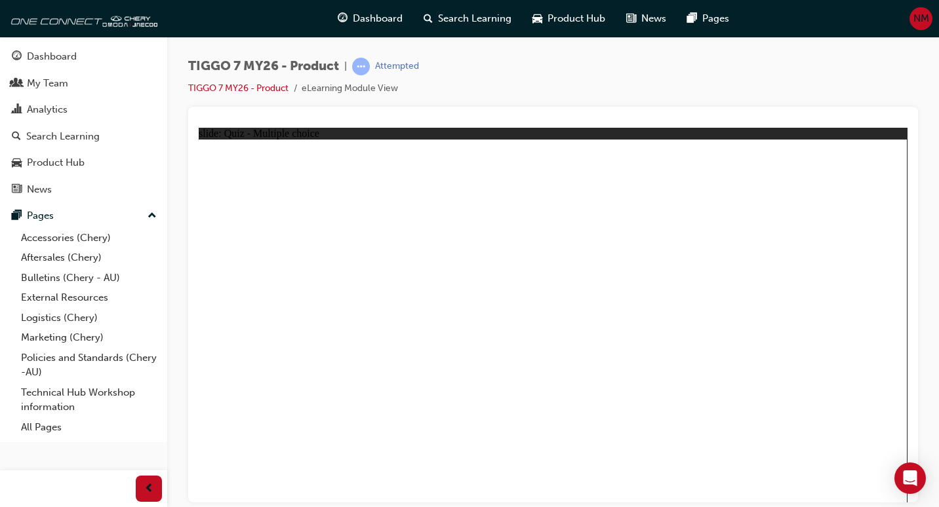
radio input "true"
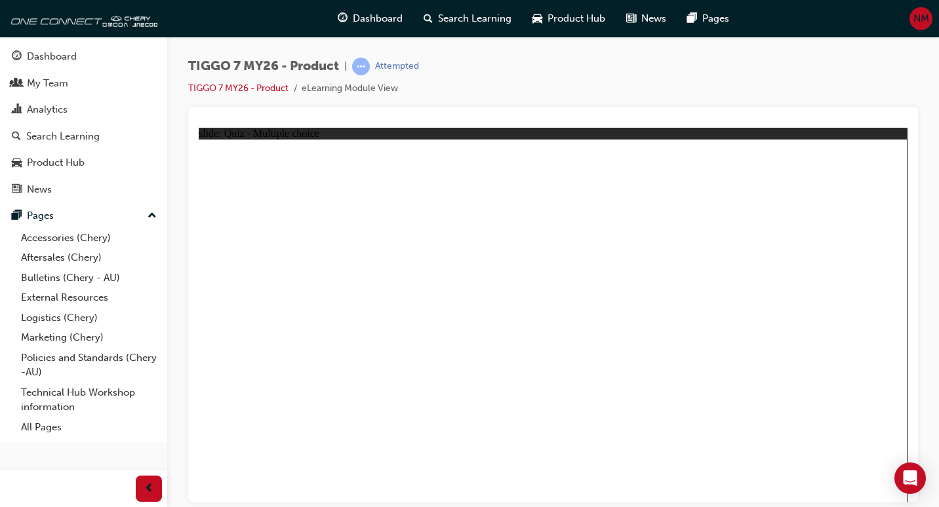
click at [353, 89] on li "eLearning Module View" at bounding box center [350, 88] width 96 height 15
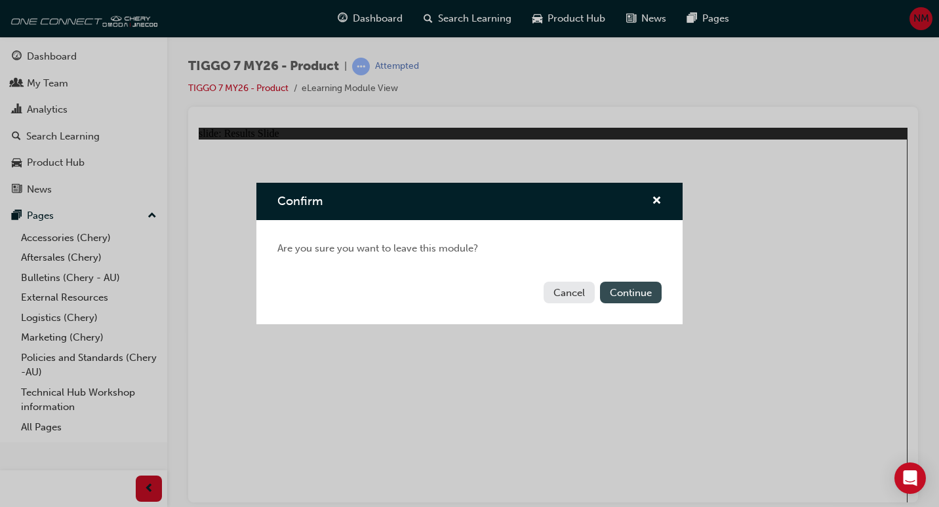
click at [614, 295] on button "Continue" at bounding box center [631, 293] width 62 height 22
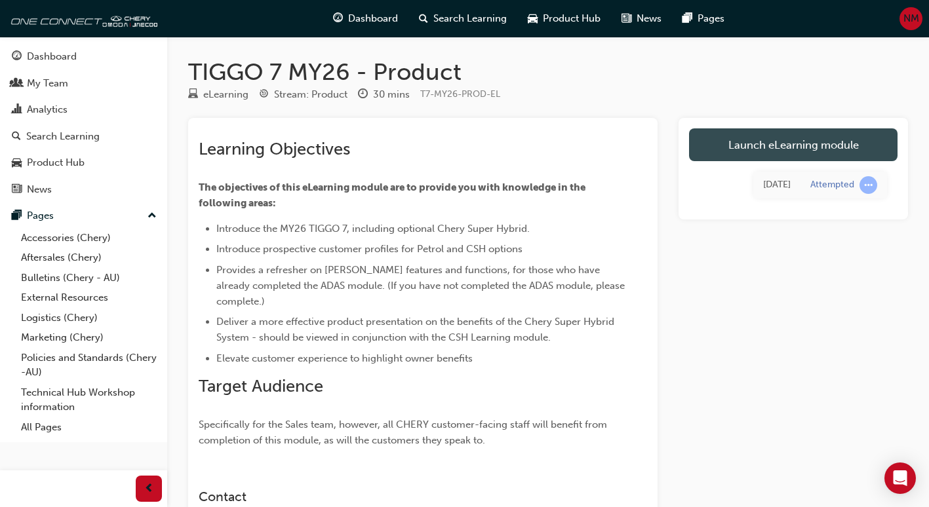
click at [822, 151] on link "Launch eLearning module" at bounding box center [793, 144] width 208 height 33
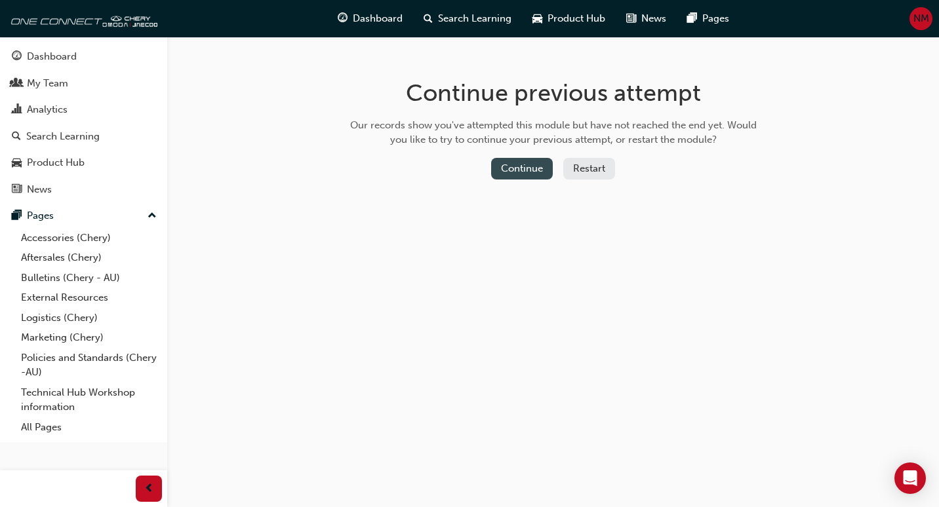
click at [530, 173] on button "Continue" at bounding box center [522, 169] width 62 height 22
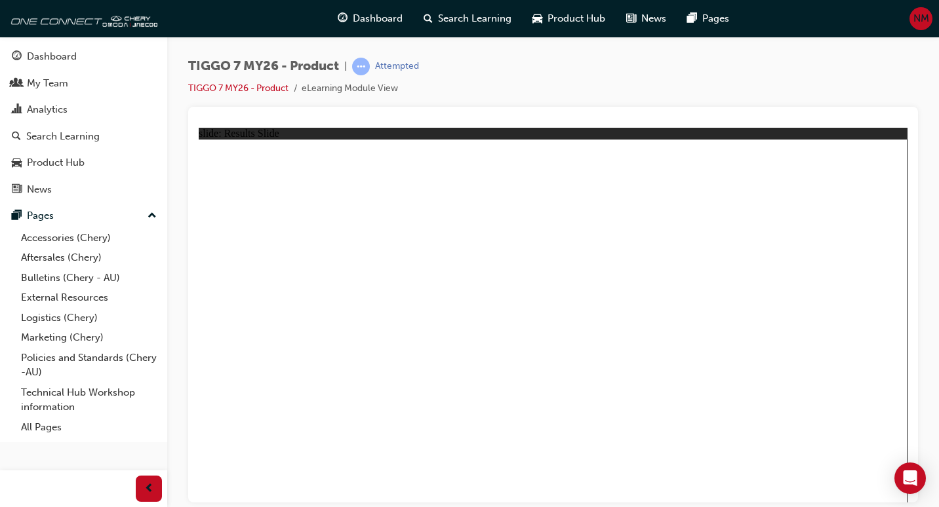
drag, startPoint x: 668, startPoint y: 165, endPoint x: 555, endPoint y: 323, distance: 195.0
drag, startPoint x: 705, startPoint y: 250, endPoint x: 235, endPoint y: 344, distance: 479.9
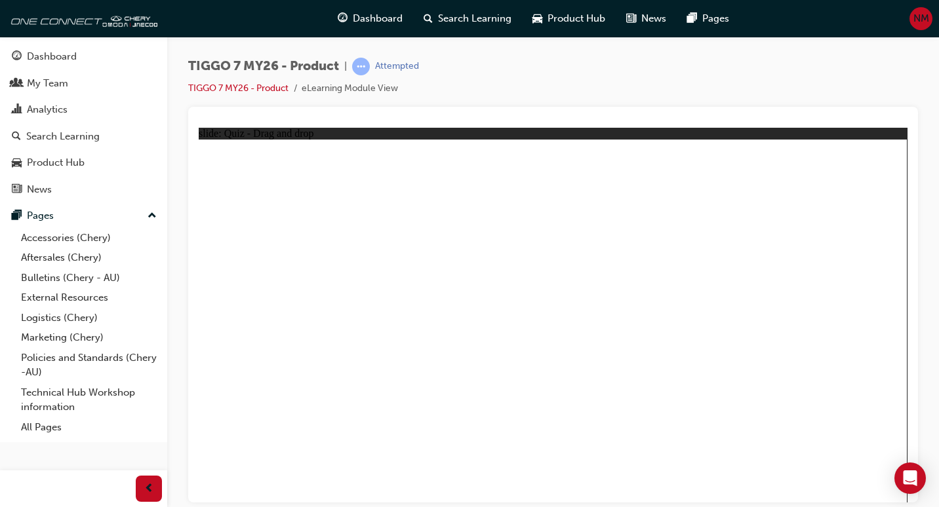
drag, startPoint x: 500, startPoint y: 165, endPoint x: 802, endPoint y: 330, distance: 345.3
drag, startPoint x: 823, startPoint y: 189, endPoint x: 709, endPoint y: 412, distance: 250.4
drag, startPoint x: 616, startPoint y: 247, endPoint x: 690, endPoint y: 344, distance: 122.1
drag, startPoint x: 795, startPoint y: 176, endPoint x: 404, endPoint y: 325, distance: 417.5
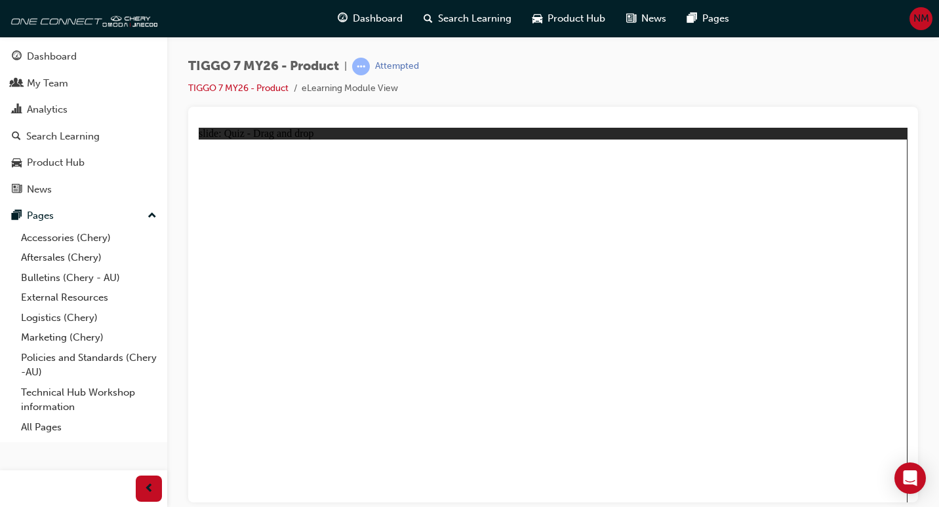
drag, startPoint x: 572, startPoint y: 223, endPoint x: 332, endPoint y: 320, distance: 258.8
drag, startPoint x: 654, startPoint y: 226, endPoint x: 305, endPoint y: 368, distance: 377.0
drag, startPoint x: 824, startPoint y: 214, endPoint x: 600, endPoint y: 335, distance: 254.3
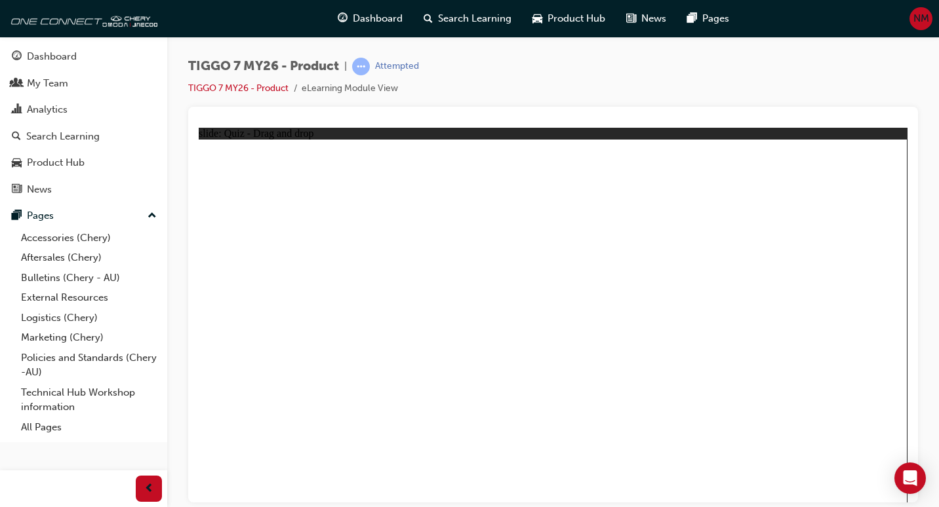
drag, startPoint x: 618, startPoint y: 240, endPoint x: 613, endPoint y: 365, distance: 125.3
drag, startPoint x: 562, startPoint y: 205, endPoint x: 444, endPoint y: 284, distance: 141.3
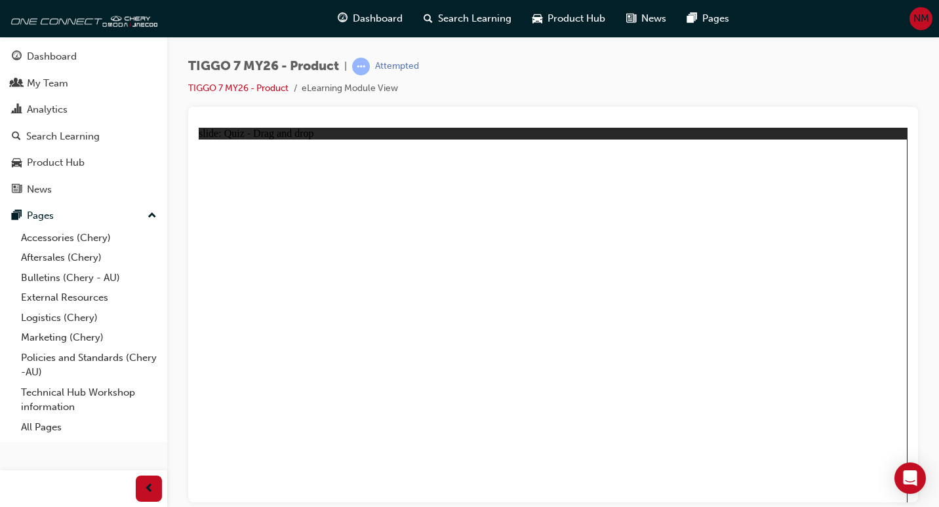
drag, startPoint x: 679, startPoint y: 199, endPoint x: 376, endPoint y: 364, distance: 345.6
drag, startPoint x: 811, startPoint y: 210, endPoint x: 673, endPoint y: 294, distance: 161.2
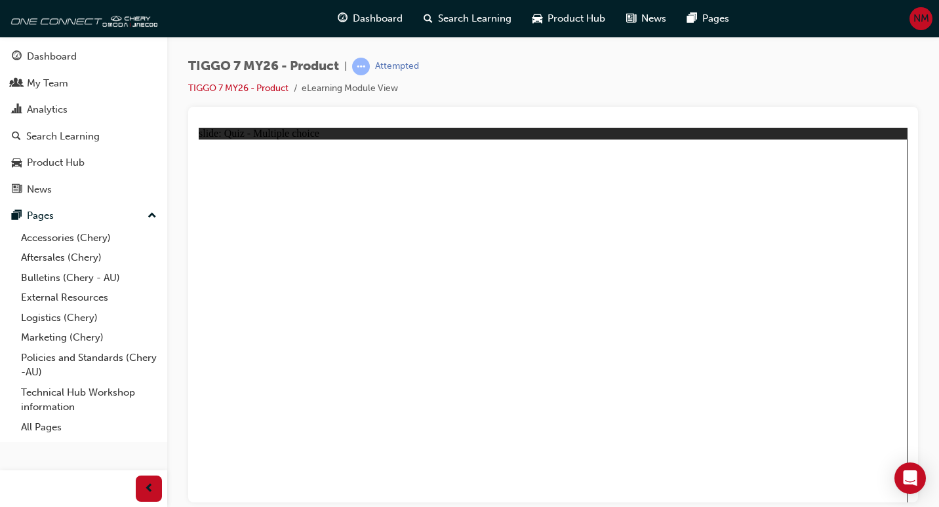
radio input "true"
drag, startPoint x: 676, startPoint y: 229, endPoint x: 650, endPoint y: 330, distance: 103.5
drag, startPoint x: 683, startPoint y: 202, endPoint x: 703, endPoint y: 359, distance: 158.0
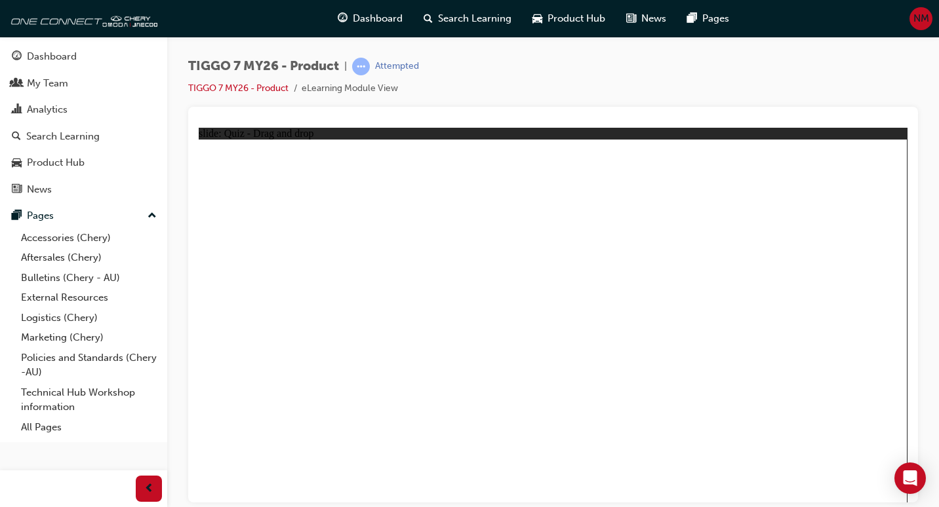
drag, startPoint x: 694, startPoint y: 176, endPoint x: 709, endPoint y: 411, distance: 235.2
drag, startPoint x: 561, startPoint y: 208, endPoint x: 661, endPoint y: 385, distance: 202.6
drag, startPoint x: 571, startPoint y: 179, endPoint x: 699, endPoint y: 404, distance: 258.7
drag, startPoint x: 811, startPoint y: 202, endPoint x: 720, endPoint y: 371, distance: 192.1
drag, startPoint x: 814, startPoint y: 178, endPoint x: 677, endPoint y: 382, distance: 245.1
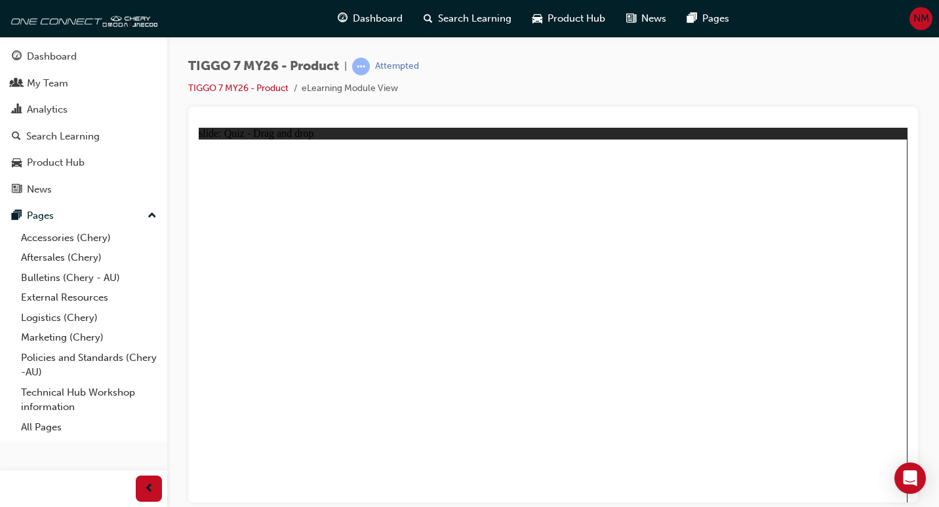
radio input "true"
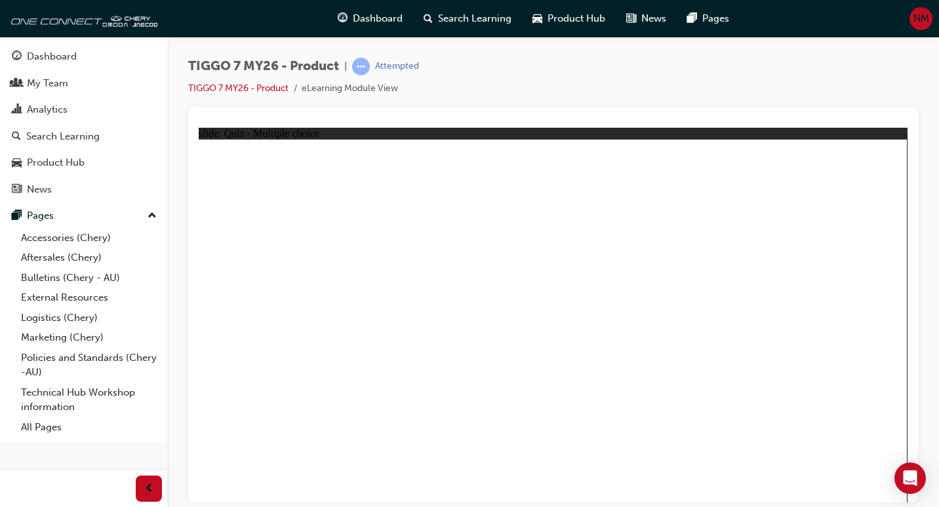
drag, startPoint x: 553, startPoint y: 373, endPoint x: 560, endPoint y: 382, distance: 11.7
drag, startPoint x: 753, startPoint y: 236, endPoint x: 854, endPoint y: 334, distance: 140.5
drag, startPoint x: 698, startPoint y: 182, endPoint x: 431, endPoint y: 342, distance: 310.5
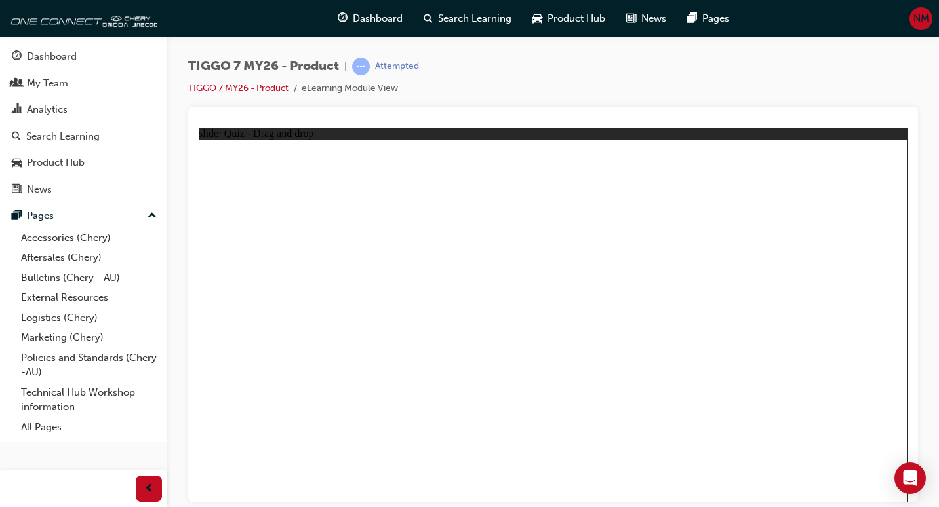
drag, startPoint x: 591, startPoint y: 240, endPoint x: 543, endPoint y: 334, distance: 106.1
drag, startPoint x: 814, startPoint y: 172, endPoint x: 317, endPoint y: 338, distance: 524.7
drag, startPoint x: 515, startPoint y: 166, endPoint x: 673, endPoint y: 302, distance: 208.3
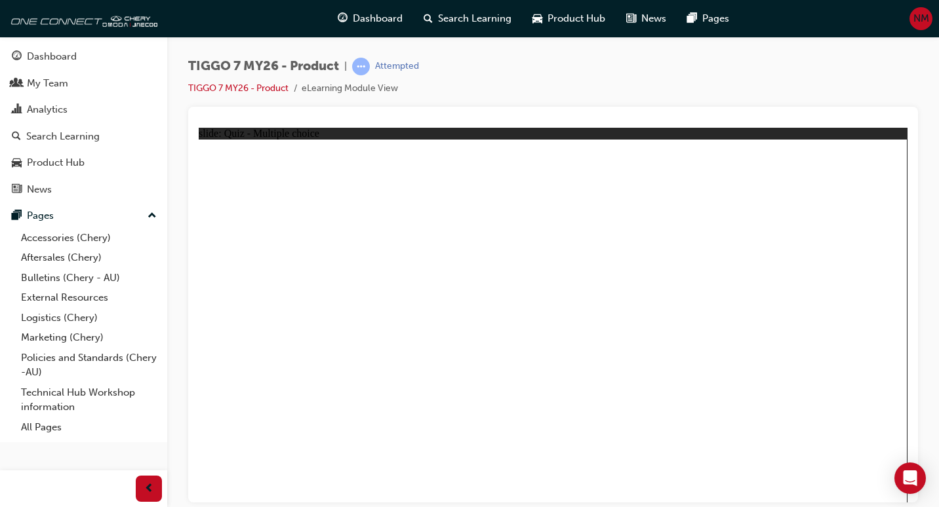
radio input "true"
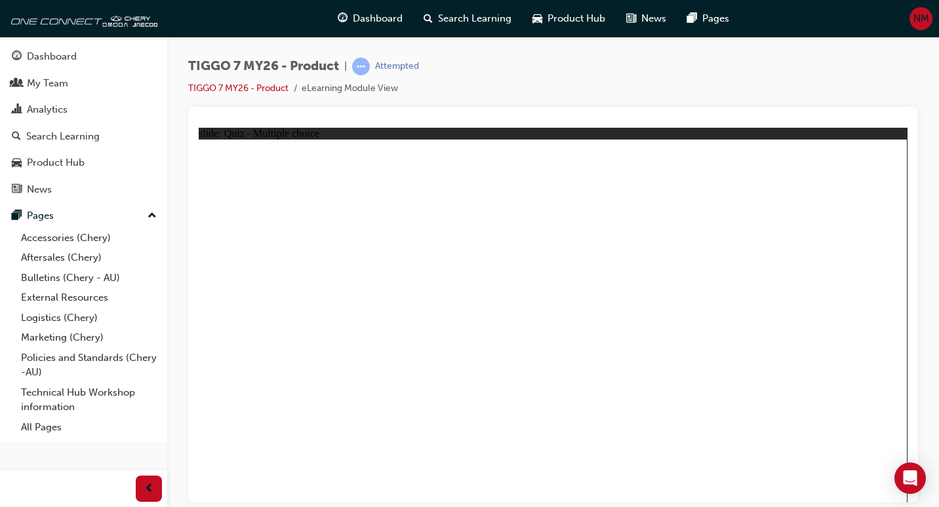
radio input "true"
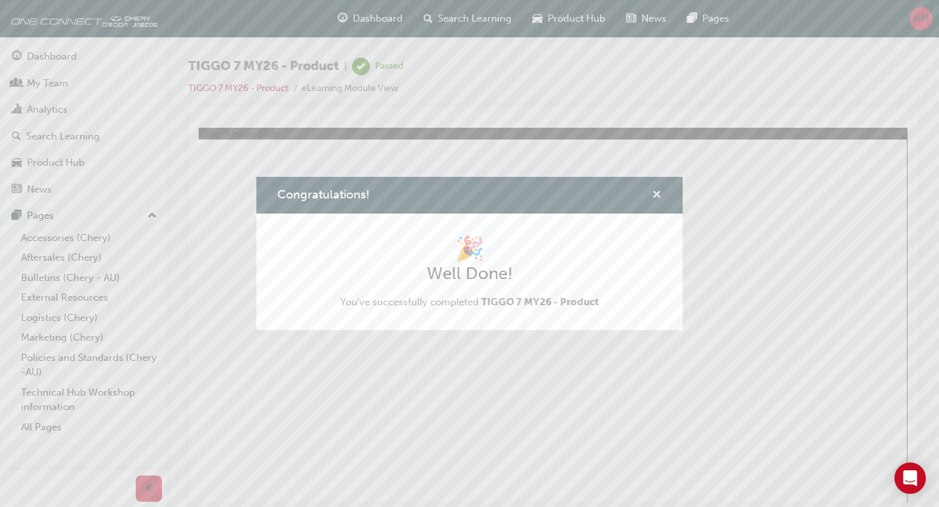
click at [658, 193] on span "cross-icon" at bounding box center [657, 196] width 10 height 12
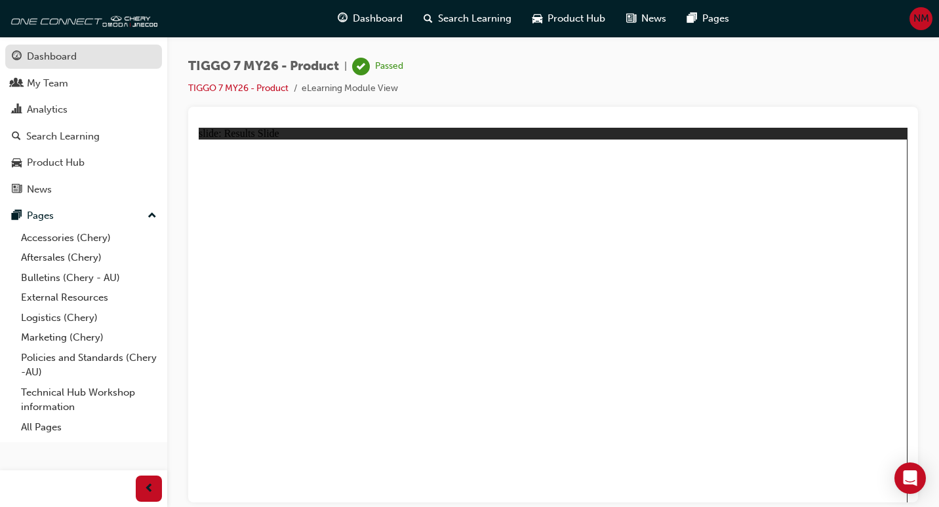
click at [123, 57] on div "Dashboard" at bounding box center [84, 57] width 144 height 16
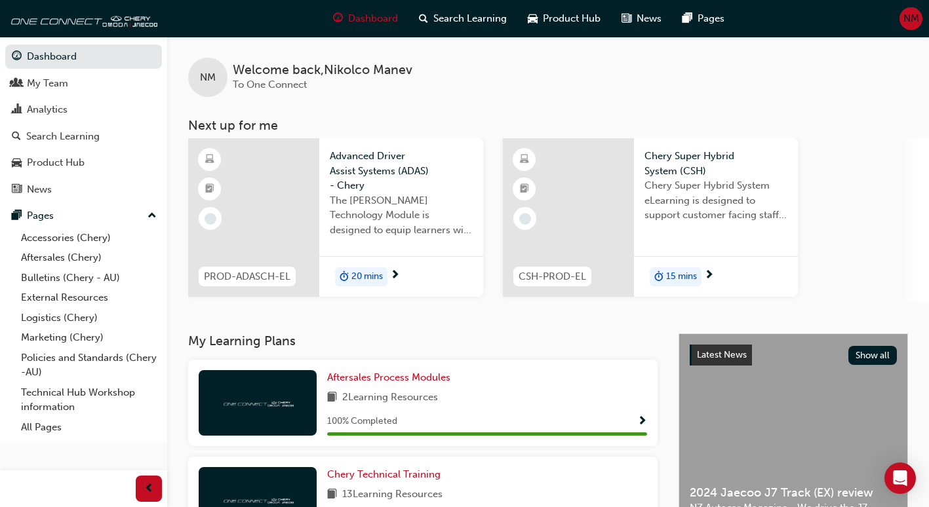
click at [347, 207] on span "The [PERSON_NAME] Technology Module is designed to equip learners with essentia…" at bounding box center [401, 215] width 143 height 45
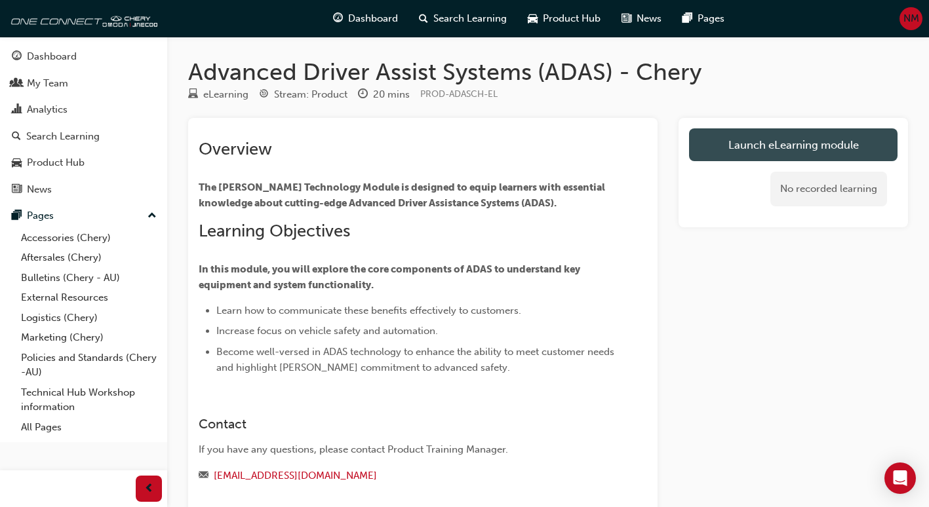
click at [791, 144] on link "Launch eLearning module" at bounding box center [793, 144] width 208 height 33
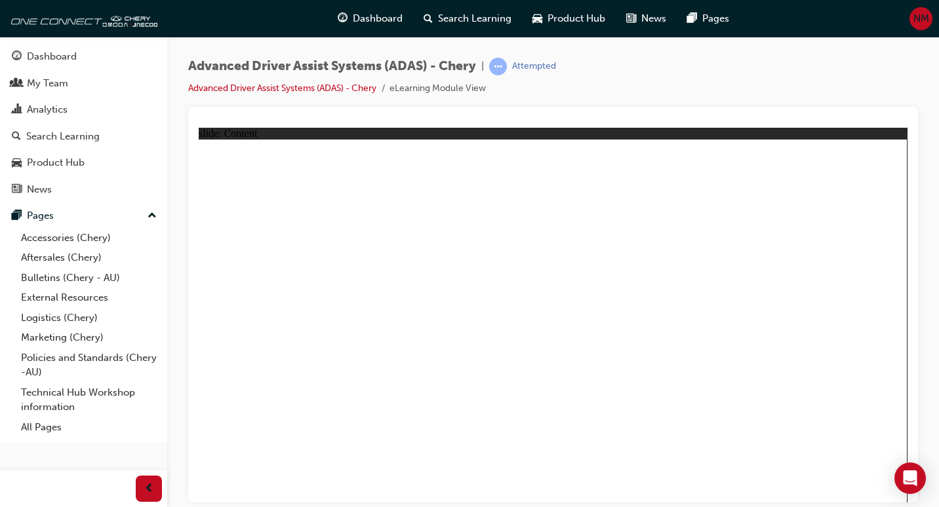
drag, startPoint x: 289, startPoint y: 316, endPoint x: 650, endPoint y: 305, distance: 361.4
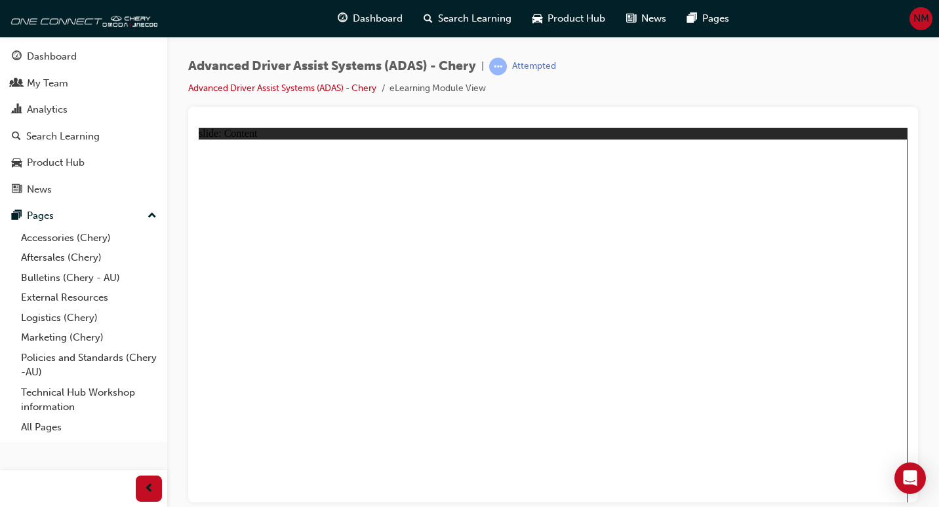
drag, startPoint x: 717, startPoint y: 250, endPoint x: 766, endPoint y: 185, distance: 81.8
drag, startPoint x: 766, startPoint y: 185, endPoint x: 592, endPoint y: 207, distance: 175.7
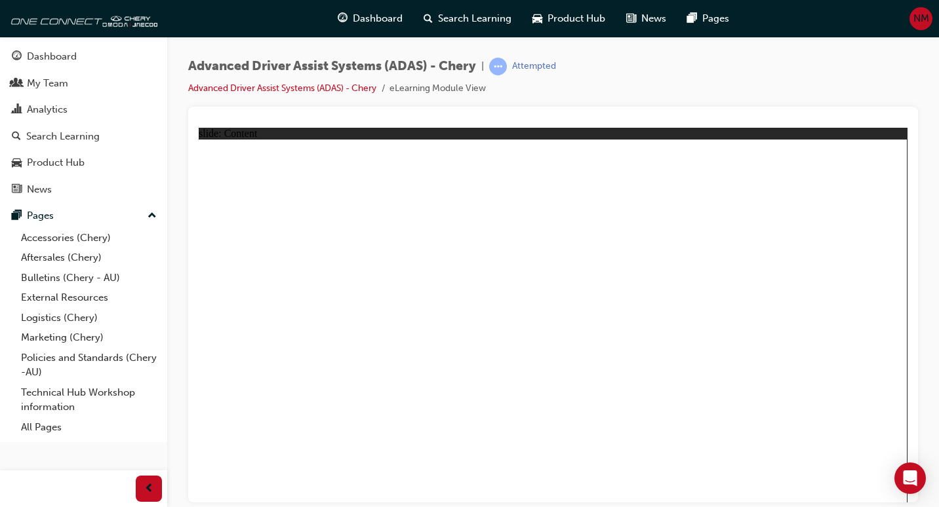
drag, startPoint x: 592, startPoint y: 207, endPoint x: 635, endPoint y: 333, distance: 133.5
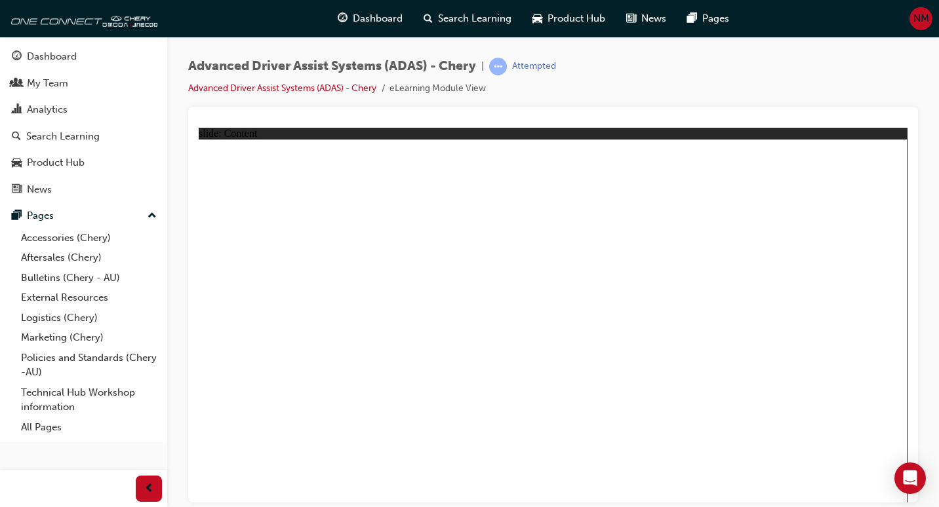
drag, startPoint x: 319, startPoint y: 408, endPoint x: 382, endPoint y: 452, distance: 76.4
drag, startPoint x: 382, startPoint y: 452, endPoint x: 410, endPoint y: 311, distance: 143.2
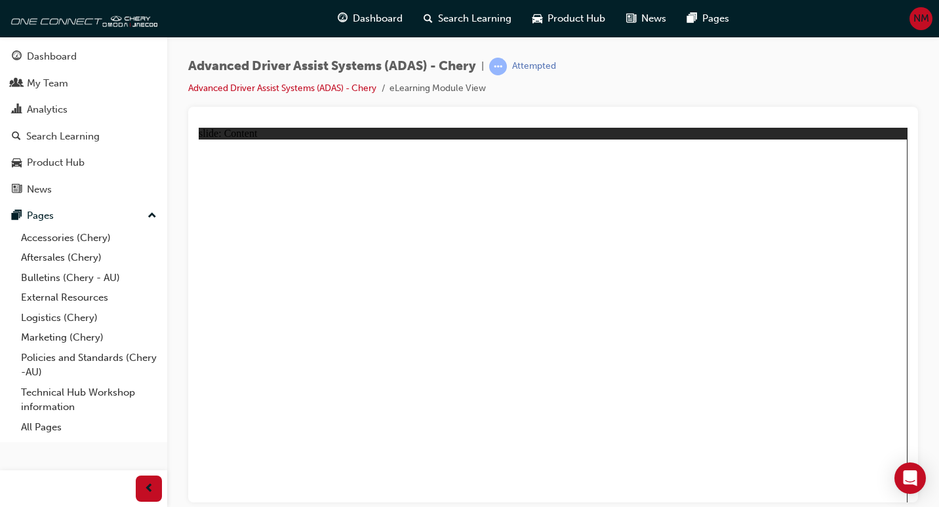
drag, startPoint x: 363, startPoint y: 286, endPoint x: 397, endPoint y: 210, distance: 83.3
drag, startPoint x: 397, startPoint y: 210, endPoint x: 708, endPoint y: 250, distance: 313.3
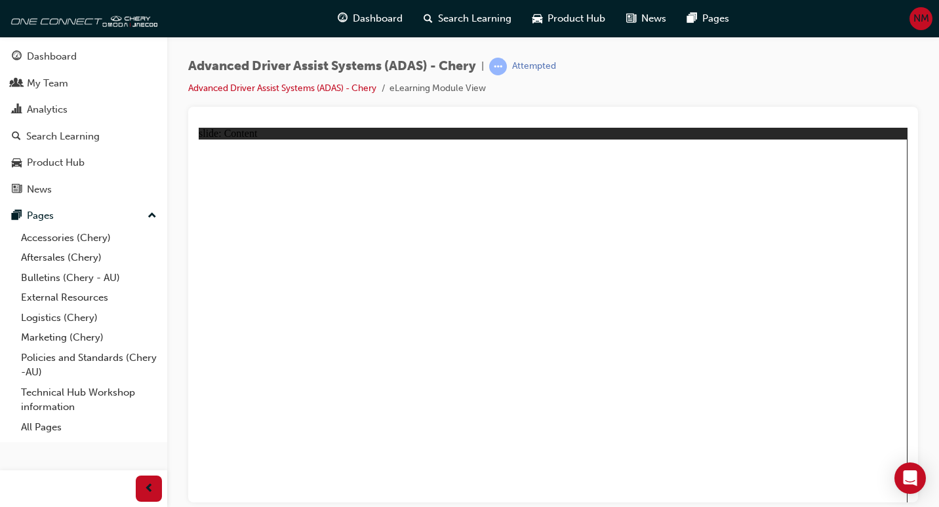
drag, startPoint x: 337, startPoint y: 421, endPoint x: 344, endPoint y: 328, distance: 93.4
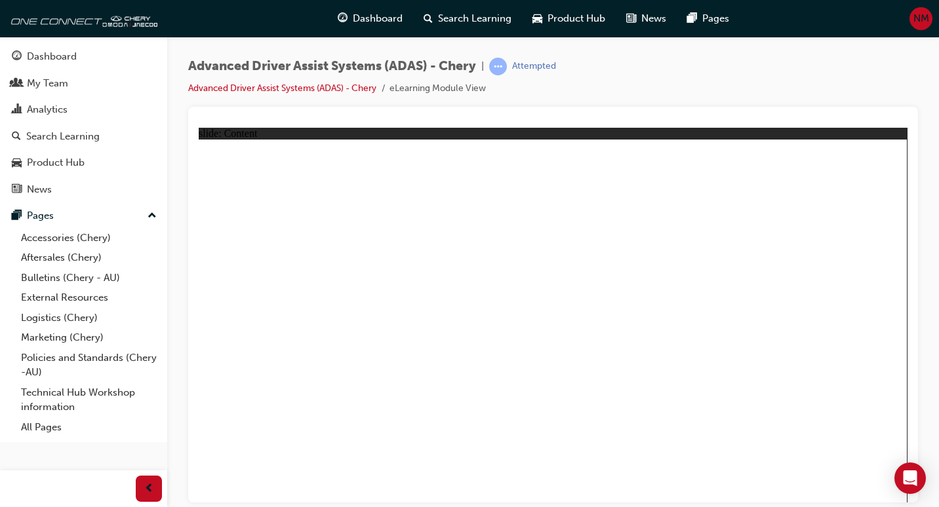
drag, startPoint x: 344, startPoint y: 328, endPoint x: 370, endPoint y: 220, distance: 110.5
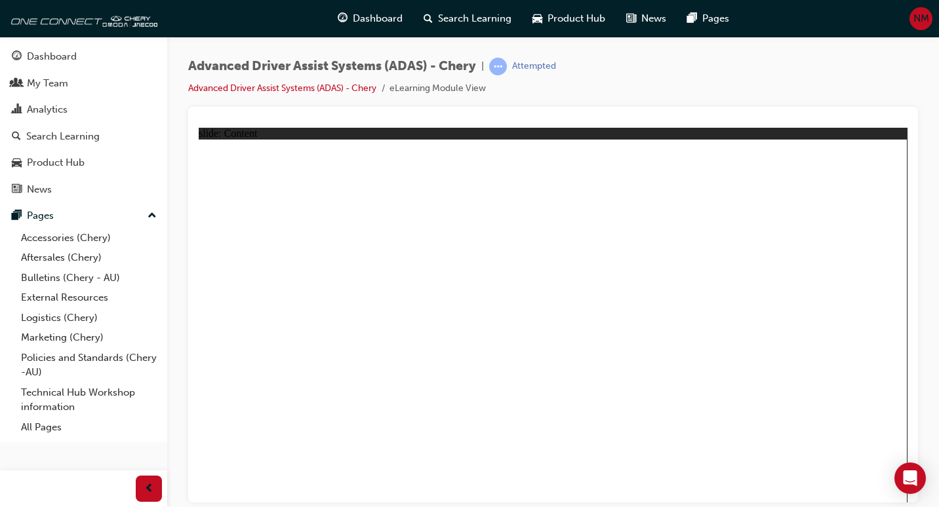
drag, startPoint x: 523, startPoint y: 423, endPoint x: 737, endPoint y: 297, distance: 248.0
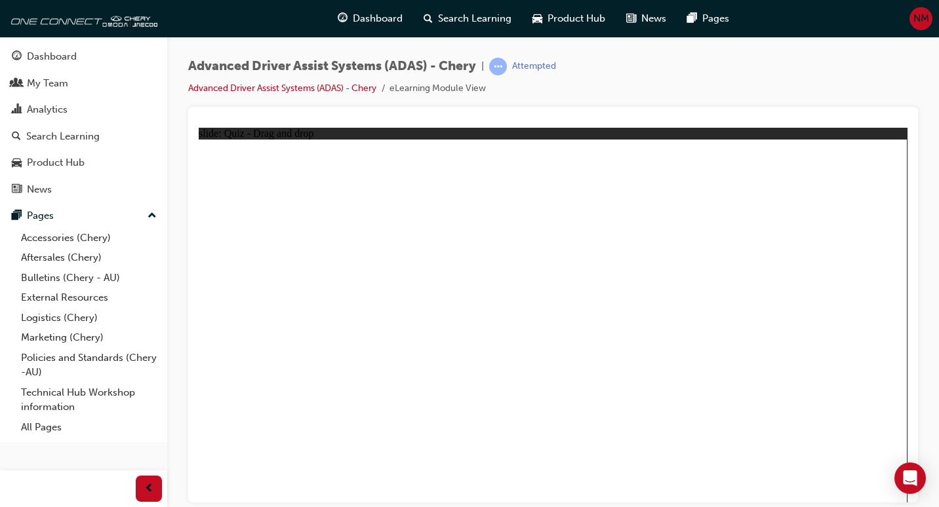
drag, startPoint x: 311, startPoint y: 428, endPoint x: 765, endPoint y: 292, distance: 474.3
drag, startPoint x: 637, startPoint y: 427, endPoint x: 699, endPoint y: 319, distance: 123.9
drag, startPoint x: 385, startPoint y: 431, endPoint x: 460, endPoint y: 343, distance: 115.4
drag, startPoint x: 387, startPoint y: 424, endPoint x: 443, endPoint y: 361, distance: 85.0
drag, startPoint x: 412, startPoint y: 435, endPoint x: 452, endPoint y: 384, distance: 65.3
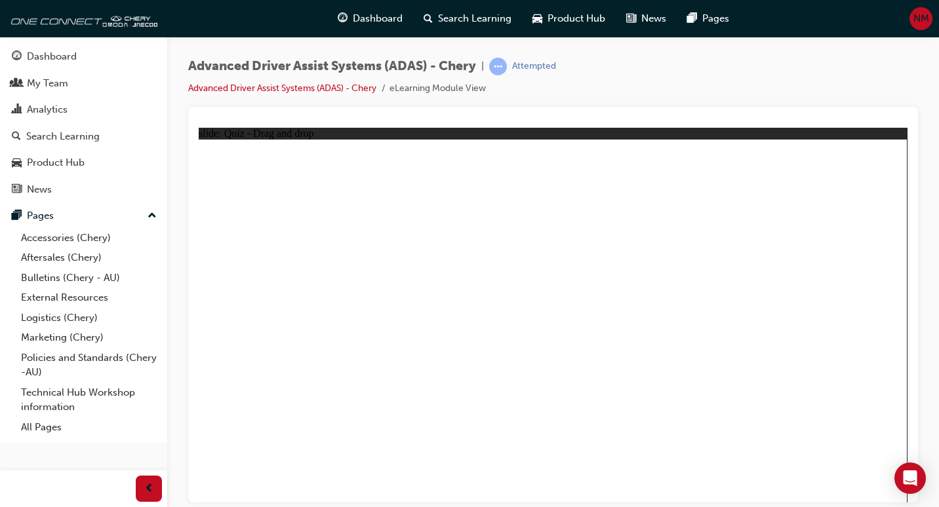
drag, startPoint x: 389, startPoint y: 426, endPoint x: 530, endPoint y: 290, distance: 196.1
drag, startPoint x: 717, startPoint y: 427, endPoint x: 612, endPoint y: 285, distance: 176.7
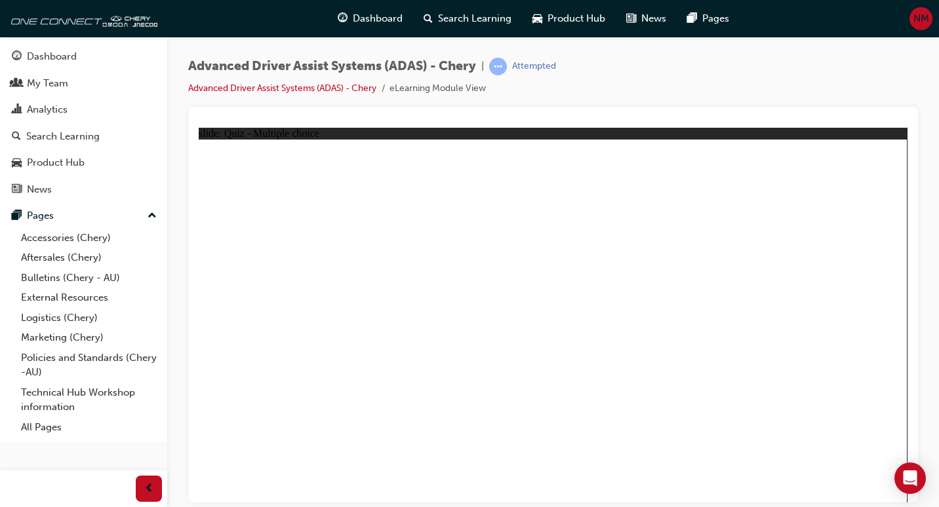
checkbox input "true"
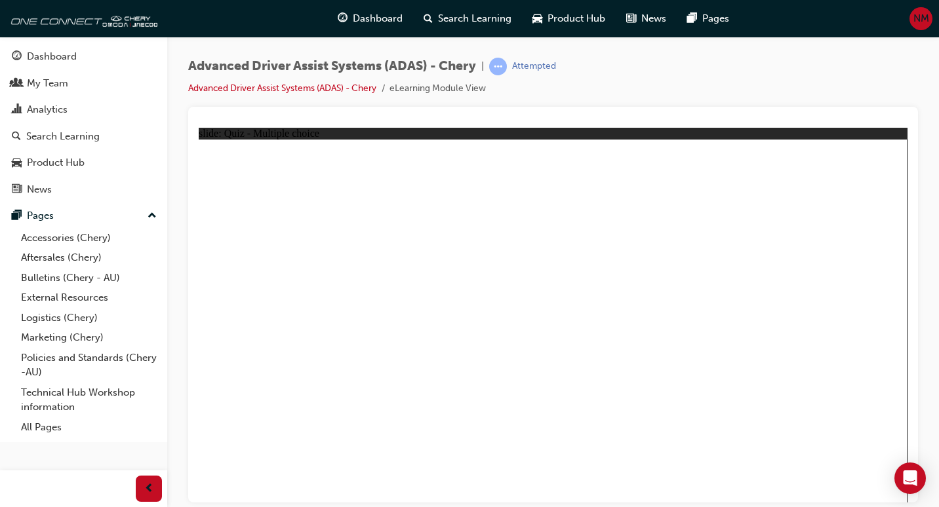
checkbox input "true"
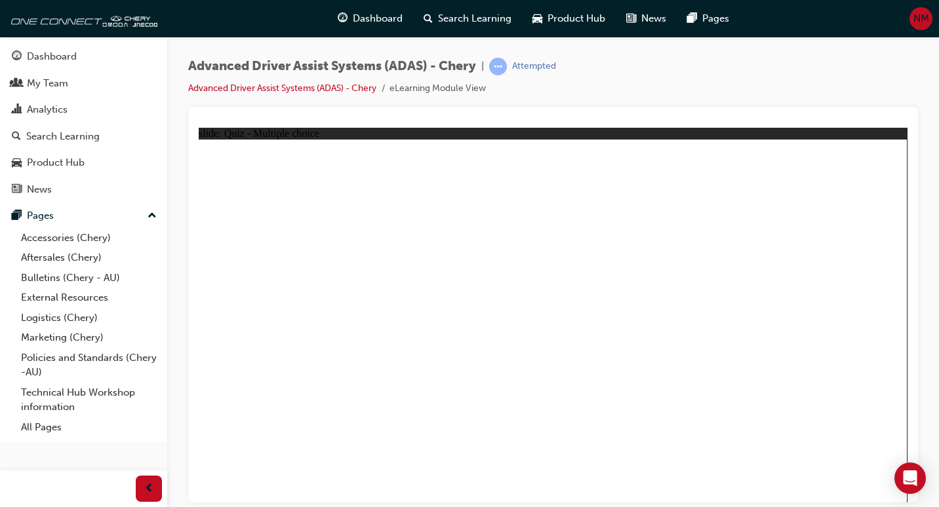
drag, startPoint x: 706, startPoint y: 207, endPoint x: 336, endPoint y: 394, distance: 414.6
drag, startPoint x: 629, startPoint y: 173, endPoint x: 646, endPoint y: 380, distance: 207.9
drag, startPoint x: 641, startPoint y: 204, endPoint x: 401, endPoint y: 357, distance: 284.4
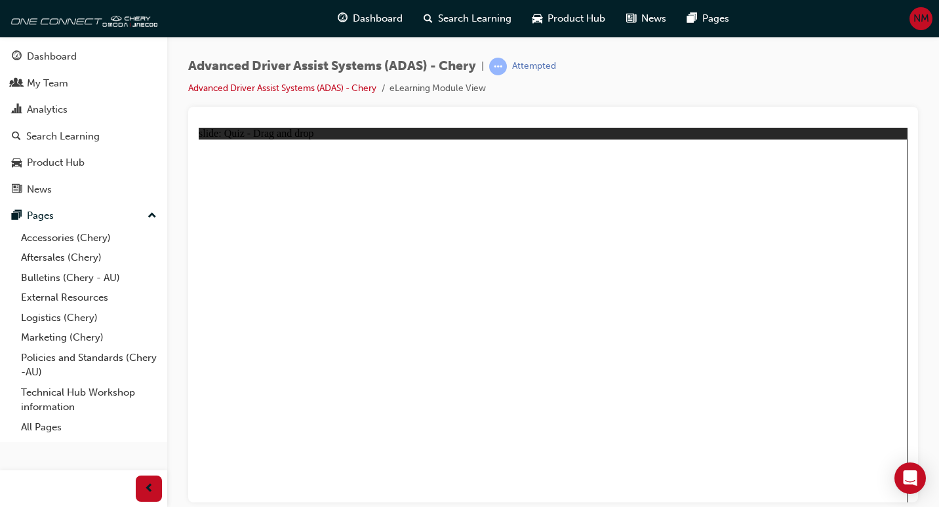
drag, startPoint x: 545, startPoint y: 178, endPoint x: 401, endPoint y: 364, distance: 236.0
drag, startPoint x: 785, startPoint y: 172, endPoint x: 626, endPoint y: 391, distance: 270.8
drag, startPoint x: 574, startPoint y: 205, endPoint x: 698, endPoint y: 382, distance: 215.5
drag, startPoint x: 781, startPoint y: 207, endPoint x: 734, endPoint y: 351, distance: 151.8
drag, startPoint x: 728, startPoint y: 175, endPoint x: 481, endPoint y: 363, distance: 310.7
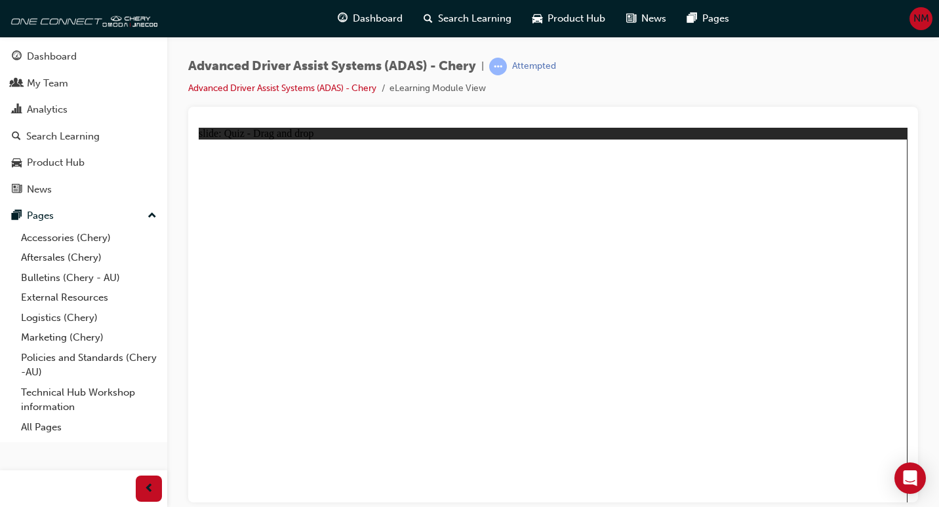
drag, startPoint x: 733, startPoint y: 425, endPoint x: 581, endPoint y: 288, distance: 204.2
drag, startPoint x: 397, startPoint y: 435, endPoint x: 545, endPoint y: 259, distance: 229.8
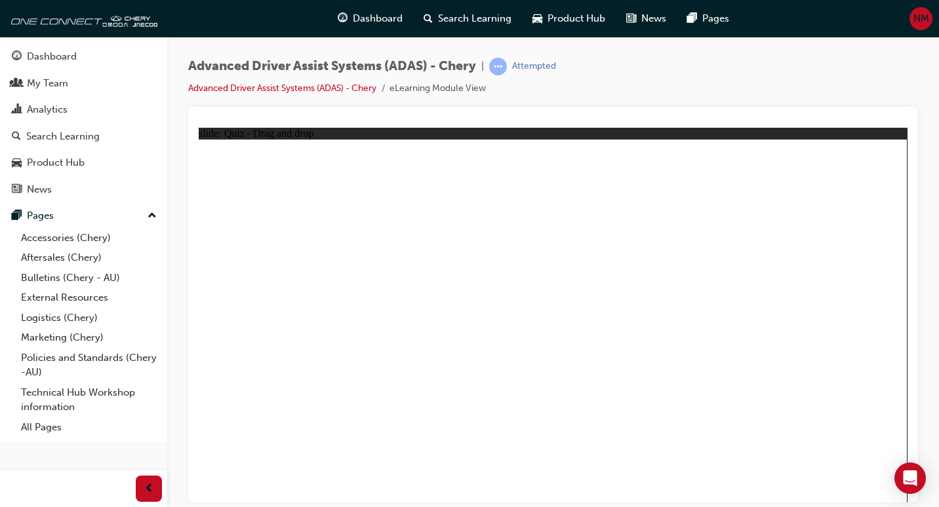
drag, startPoint x: 272, startPoint y: 434, endPoint x: 546, endPoint y: 228, distance: 342.7
drag, startPoint x: 503, startPoint y: 417, endPoint x: 757, endPoint y: 216, distance: 322.9
drag, startPoint x: 620, startPoint y: 425, endPoint x: 812, endPoint y: 189, distance: 304.2
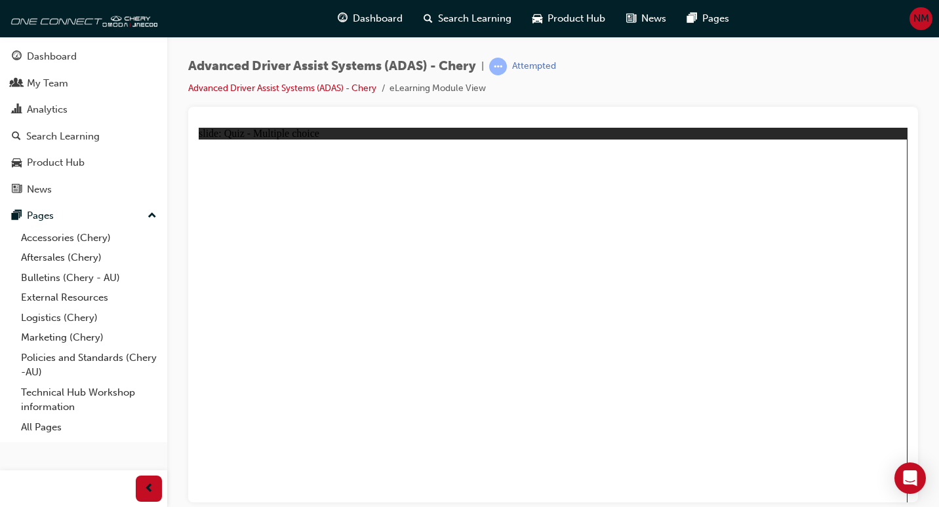
checkbox input "true"
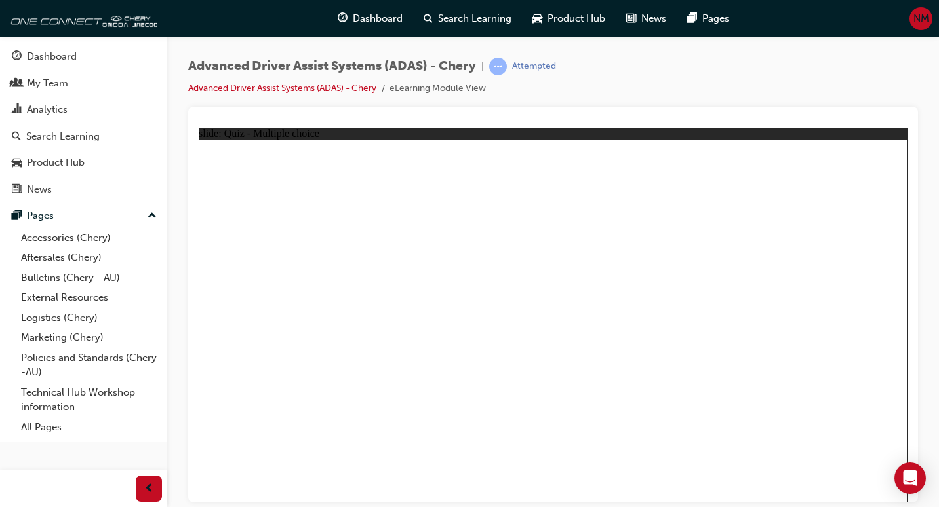
checkbox input "true"
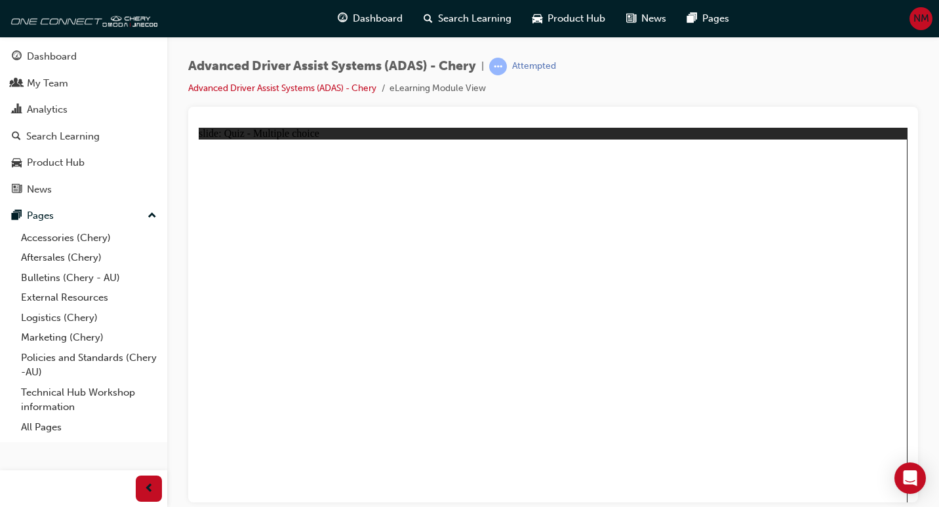
drag, startPoint x: 698, startPoint y: 203, endPoint x: 434, endPoint y: 360, distance: 307.5
drag, startPoint x: 571, startPoint y: 178, endPoint x: 629, endPoint y: 391, distance: 220.3
drag, startPoint x: 550, startPoint y: 208, endPoint x: 656, endPoint y: 377, distance: 199.4
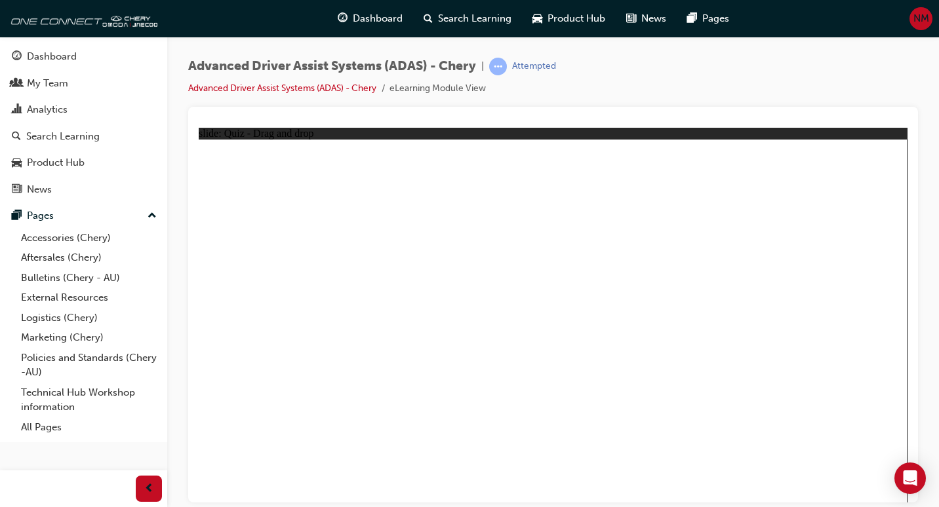
drag, startPoint x: 774, startPoint y: 205, endPoint x: 702, endPoint y: 378, distance: 187.2
drag, startPoint x: 793, startPoint y: 174, endPoint x: 459, endPoint y: 373, distance: 389.2
drag, startPoint x: 623, startPoint y: 202, endPoint x: 441, endPoint y: 380, distance: 255.0
drag, startPoint x: 616, startPoint y: 173, endPoint x: 724, endPoint y: 361, distance: 217.0
drag, startPoint x: 706, startPoint y: 177, endPoint x: 462, endPoint y: 373, distance: 313.4
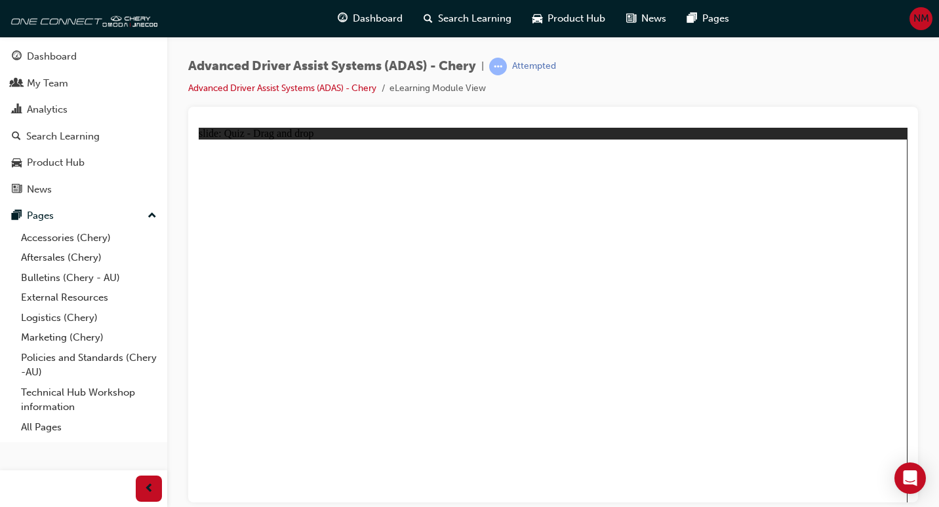
drag, startPoint x: 498, startPoint y: 423, endPoint x: 753, endPoint y: 239, distance: 314.6
drag, startPoint x: 620, startPoint y: 425, endPoint x: 768, endPoint y: 248, distance: 230.8
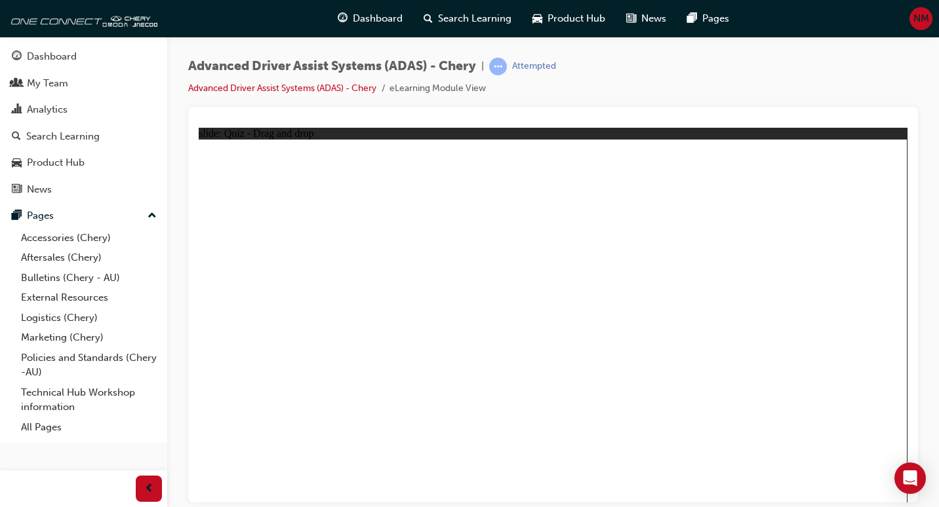
drag, startPoint x: 833, startPoint y: 162, endPoint x: 596, endPoint y: 179, distance: 237.3
drag, startPoint x: 405, startPoint y: 419, endPoint x: 583, endPoint y: 159, distance: 315.5
drag, startPoint x: 517, startPoint y: 166, endPoint x: 764, endPoint y: 219, distance: 252.8
drag, startPoint x: 272, startPoint y: 429, endPoint x: 549, endPoint y: 182, distance: 370.5
drag, startPoint x: 737, startPoint y: 423, endPoint x: 755, endPoint y: 236, distance: 187.7
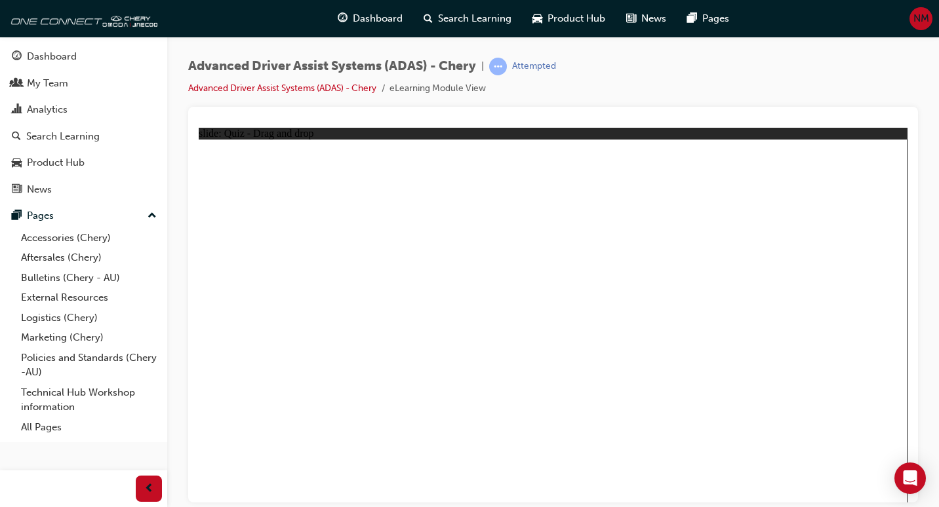
checkbox input "true"
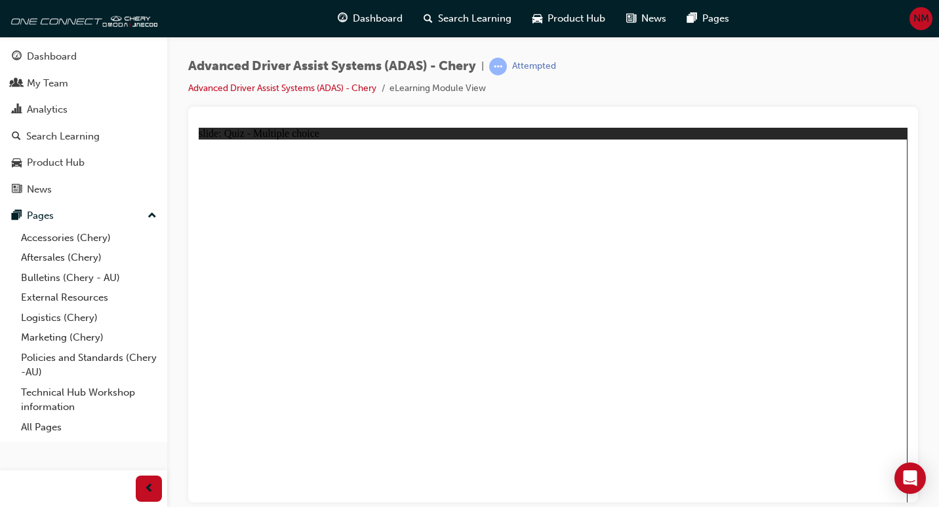
checkbox input "true"
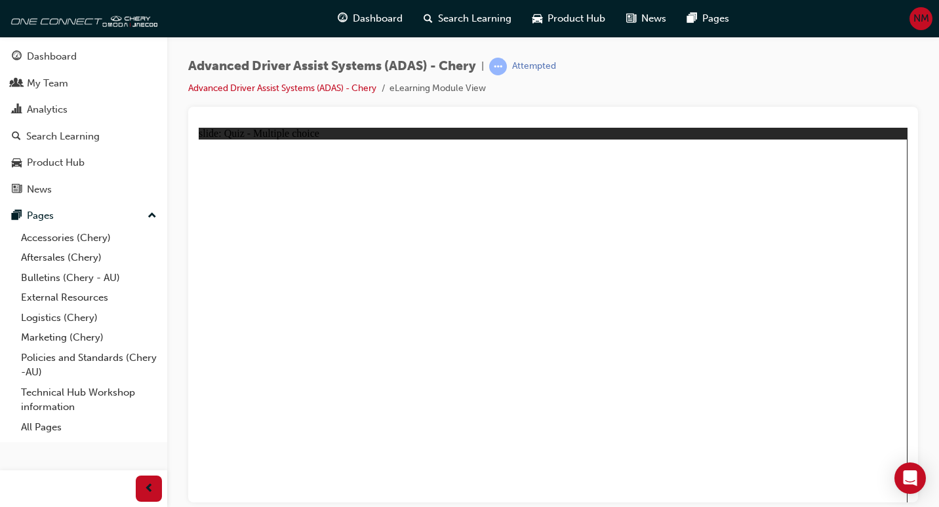
checkbox input "true"
drag, startPoint x: 705, startPoint y: 205, endPoint x: 435, endPoint y: 375, distance: 319.0
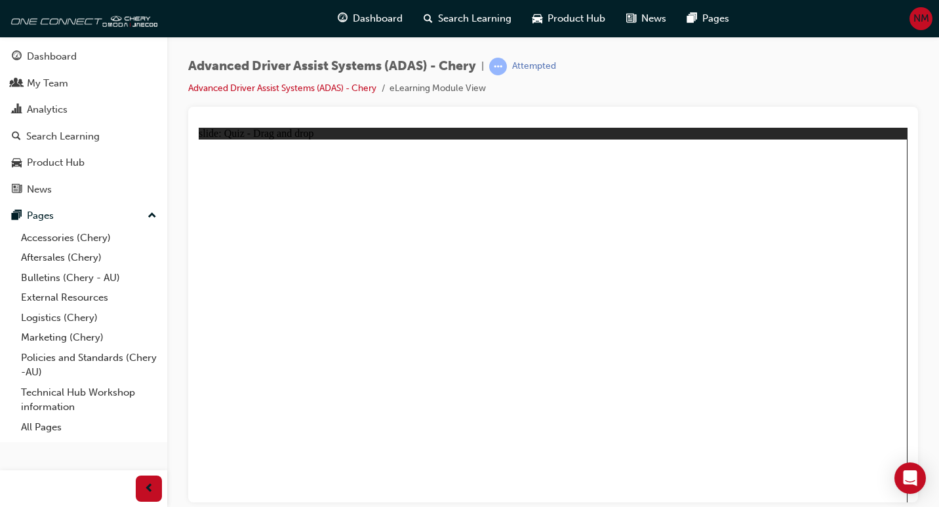
drag, startPoint x: 569, startPoint y: 206, endPoint x: 648, endPoint y: 437, distance: 244.4
drag, startPoint x: 549, startPoint y: 207, endPoint x: 587, endPoint y: 379, distance: 176.4
drag, startPoint x: 556, startPoint y: 174, endPoint x: 636, endPoint y: 351, distance: 194.8
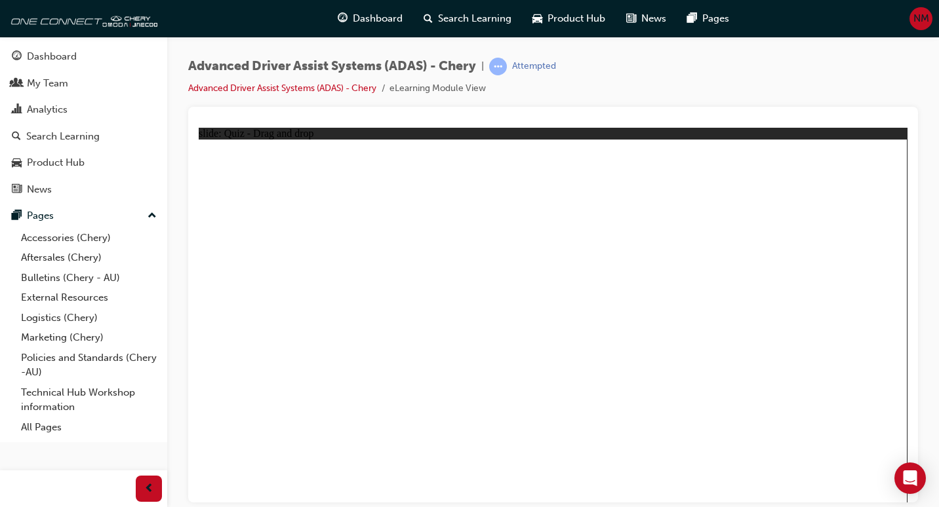
drag, startPoint x: 636, startPoint y: 179, endPoint x: 714, endPoint y: 363, distance: 200.0
drag, startPoint x: 636, startPoint y: 201, endPoint x: 429, endPoint y: 372, distance: 268.2
drag, startPoint x: 711, startPoint y: 170, endPoint x: 419, endPoint y: 382, distance: 360.6
drag, startPoint x: 793, startPoint y: 203, endPoint x: 745, endPoint y: 387, distance: 191.0
drag, startPoint x: 781, startPoint y: 171, endPoint x: 484, endPoint y: 371, distance: 357.5
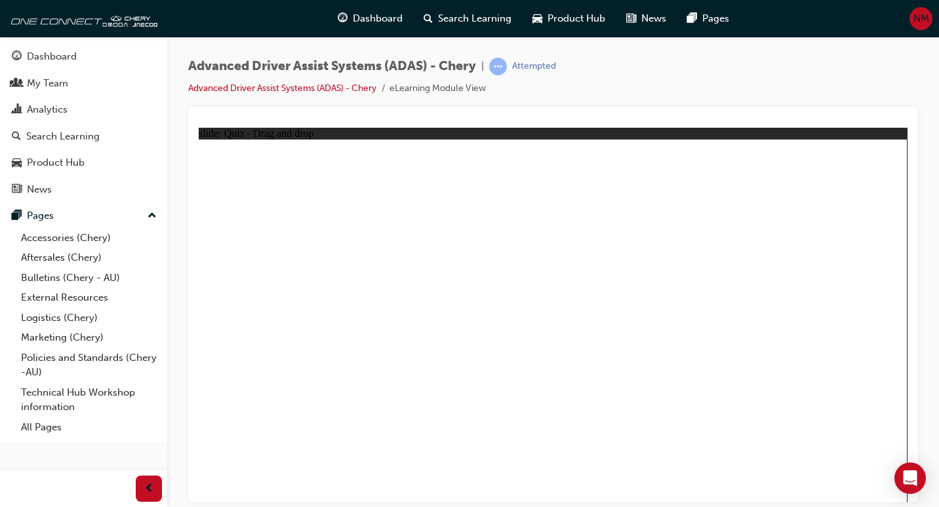
drag, startPoint x: 730, startPoint y: 423, endPoint x: 513, endPoint y: 252, distance: 276.4
drag, startPoint x: 625, startPoint y: 428, endPoint x: 544, endPoint y: 258, distance: 188.8
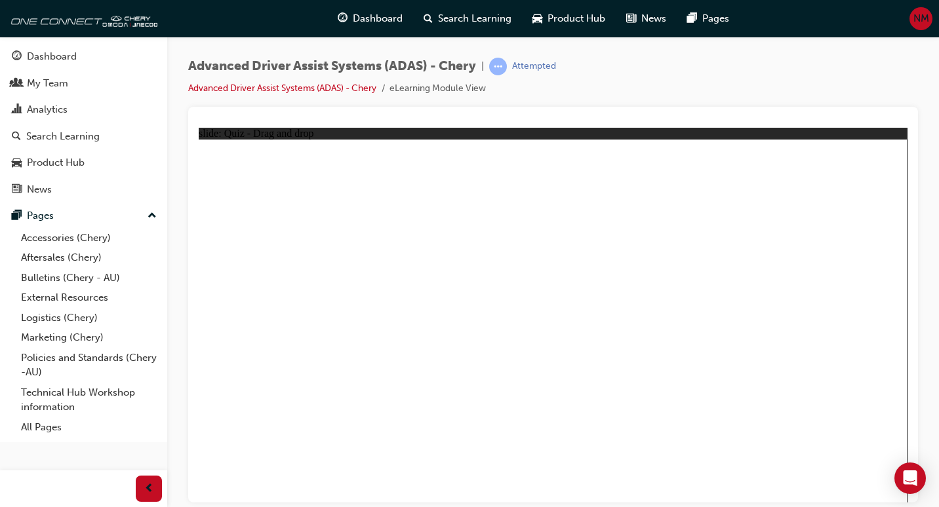
drag, startPoint x: 521, startPoint y: 430, endPoint x: 807, endPoint y: 223, distance: 353.5
drag, startPoint x: 417, startPoint y: 429, endPoint x: 610, endPoint y: 232, distance: 275.4
drag, startPoint x: 728, startPoint y: 174, endPoint x: 602, endPoint y: 246, distance: 146.0
drag, startPoint x: 283, startPoint y: 428, endPoint x: 819, endPoint y: 167, distance: 596.4
drag, startPoint x: 505, startPoint y: 228, endPoint x: 771, endPoint y: 208, distance: 266.2
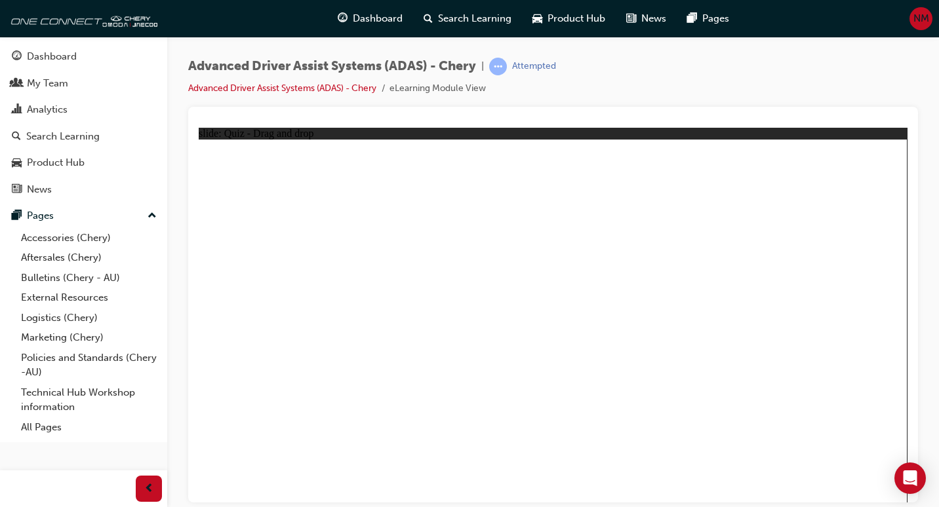
checkbox input "true"
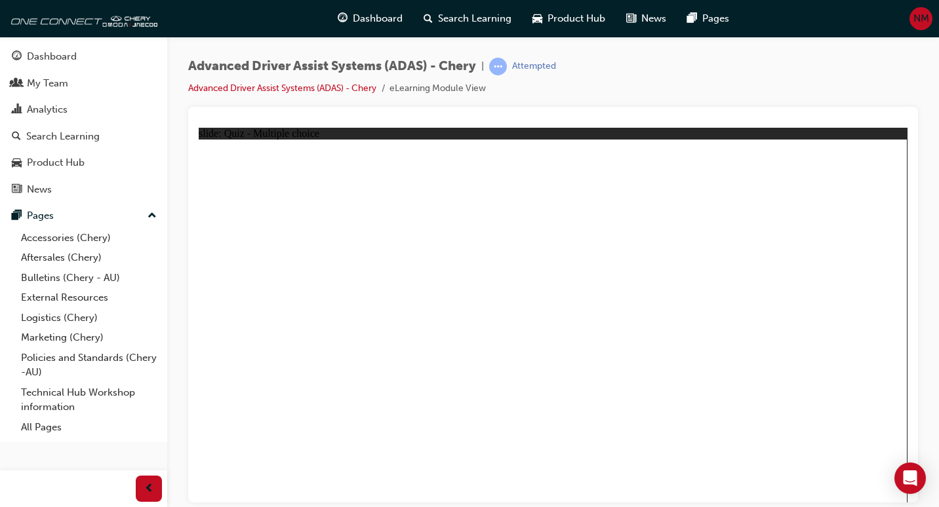
checkbox input "true"
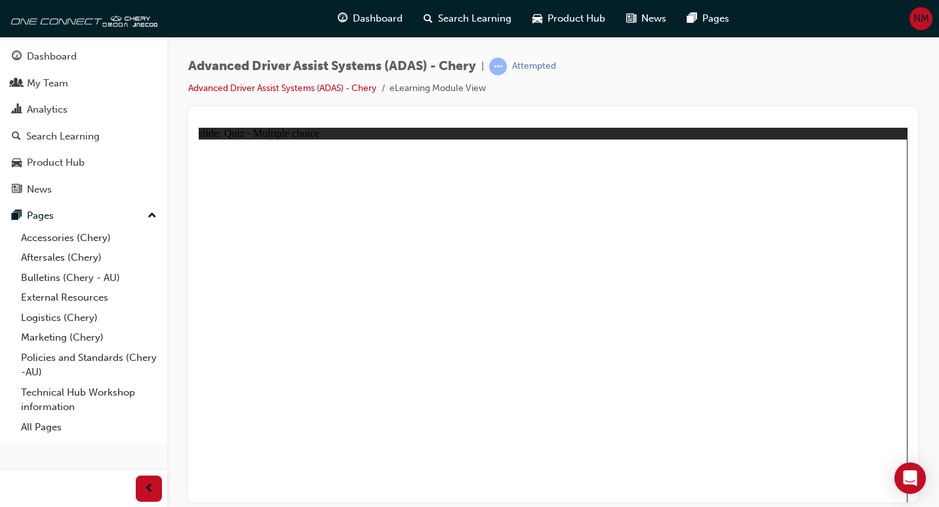
checkbox input "true"
drag, startPoint x: 563, startPoint y: 207, endPoint x: 452, endPoint y: 356, distance: 186.1
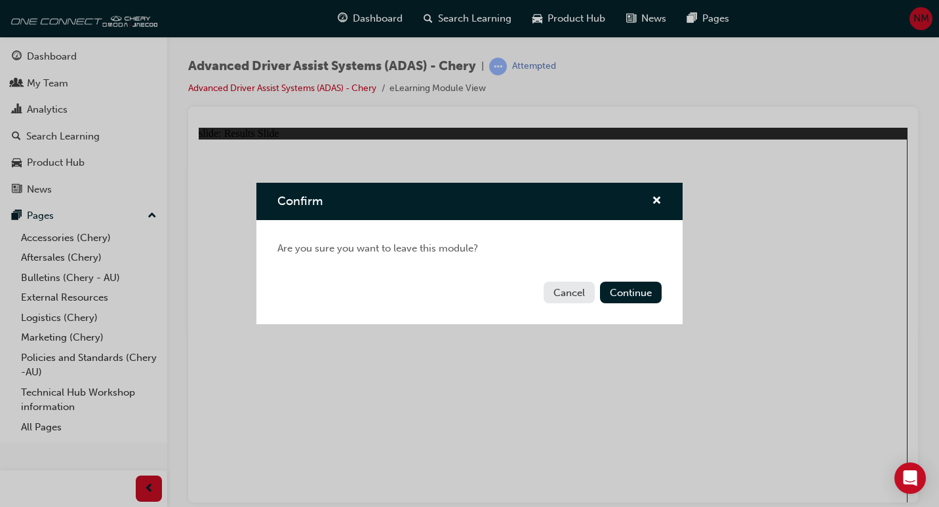
click at [564, 291] on button "Cancel" at bounding box center [568, 293] width 51 height 22
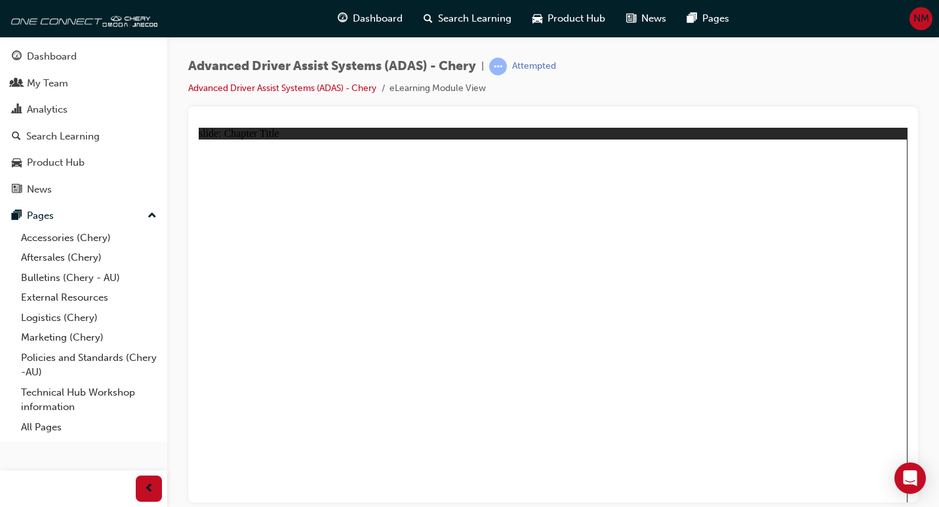
drag, startPoint x: 300, startPoint y: 426, endPoint x: 798, endPoint y: 211, distance: 542.0
drag, startPoint x: 709, startPoint y: 419, endPoint x: 777, endPoint y: 218, distance: 211.9
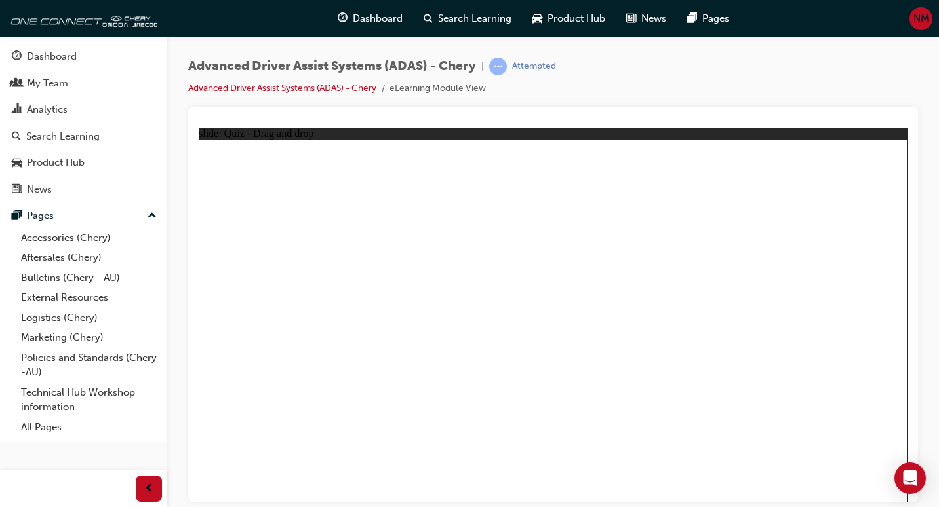
drag, startPoint x: 625, startPoint y: 428, endPoint x: 789, endPoint y: 277, distance: 222.2
drag, startPoint x: 507, startPoint y: 431, endPoint x: 515, endPoint y: 212, distance: 219.1
drag, startPoint x: 375, startPoint y: 419, endPoint x: 537, endPoint y: 248, distance: 235.1
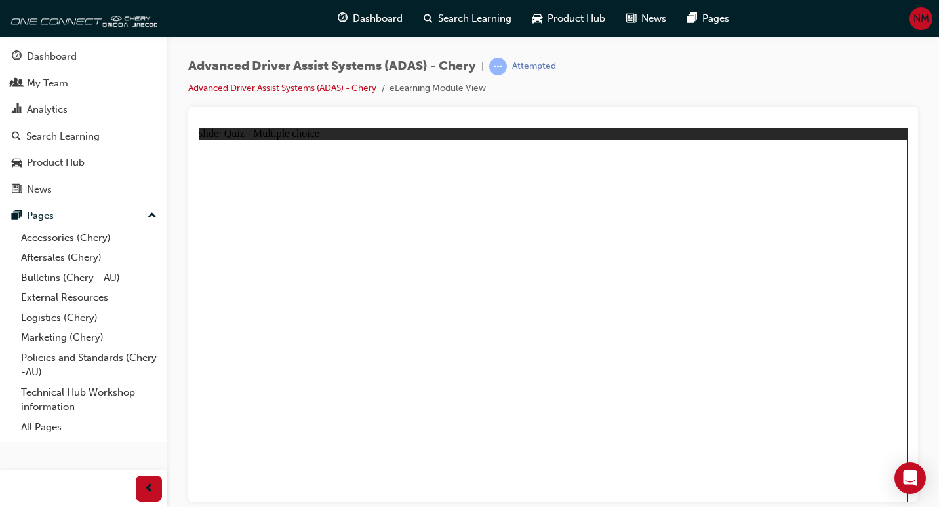
checkbox input "true"
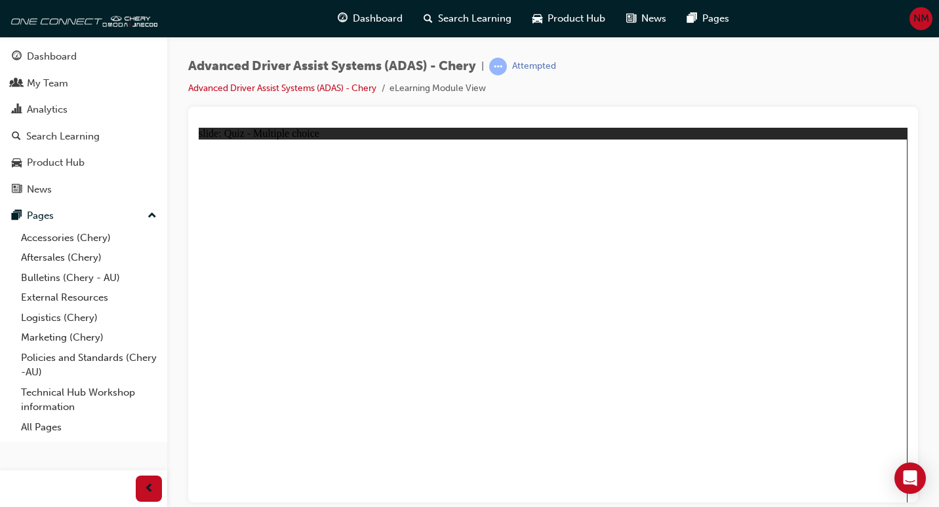
checkbox input "true"
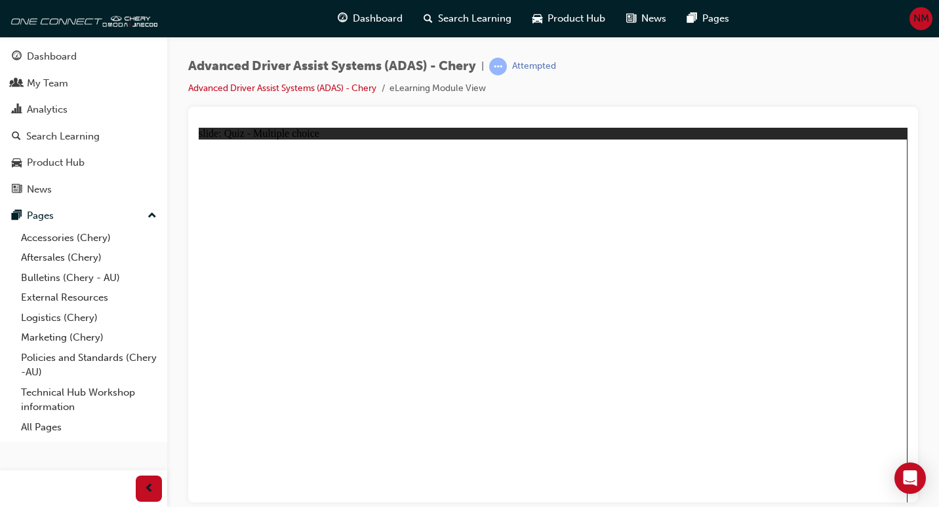
drag, startPoint x: 558, startPoint y: 200, endPoint x: 599, endPoint y: 363, distance: 167.7
drag, startPoint x: 760, startPoint y: 203, endPoint x: 663, endPoint y: 359, distance: 183.2
drag, startPoint x: 633, startPoint y: 199, endPoint x: 424, endPoint y: 370, distance: 270.1
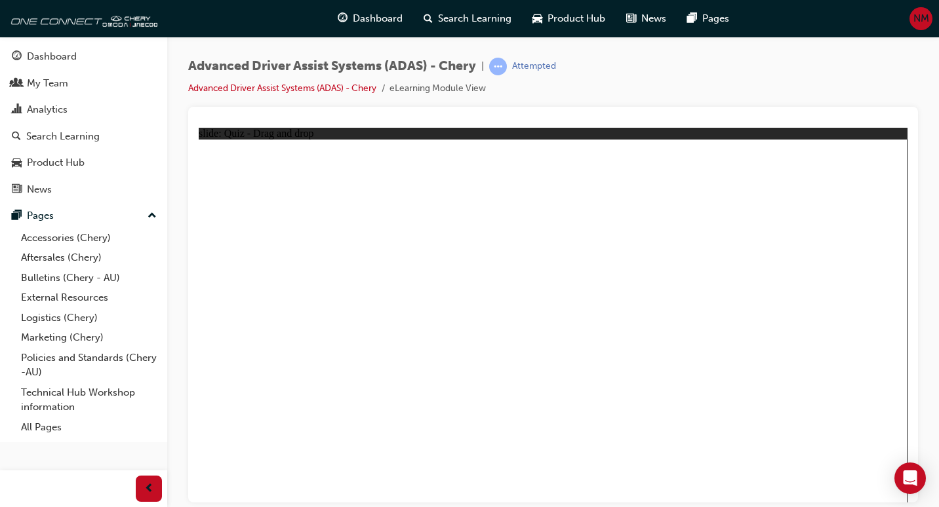
drag, startPoint x: 629, startPoint y: 177, endPoint x: 694, endPoint y: 377, distance: 210.2
drag, startPoint x: 700, startPoint y: 201, endPoint x: 408, endPoint y: 395, distance: 351.3
drag, startPoint x: 774, startPoint y: 176, endPoint x: 720, endPoint y: 349, distance: 181.4
drag, startPoint x: 569, startPoint y: 178, endPoint x: 650, endPoint y: 384, distance: 221.3
drag, startPoint x: 749, startPoint y: 366, endPoint x: 423, endPoint y: 379, distance: 326.1
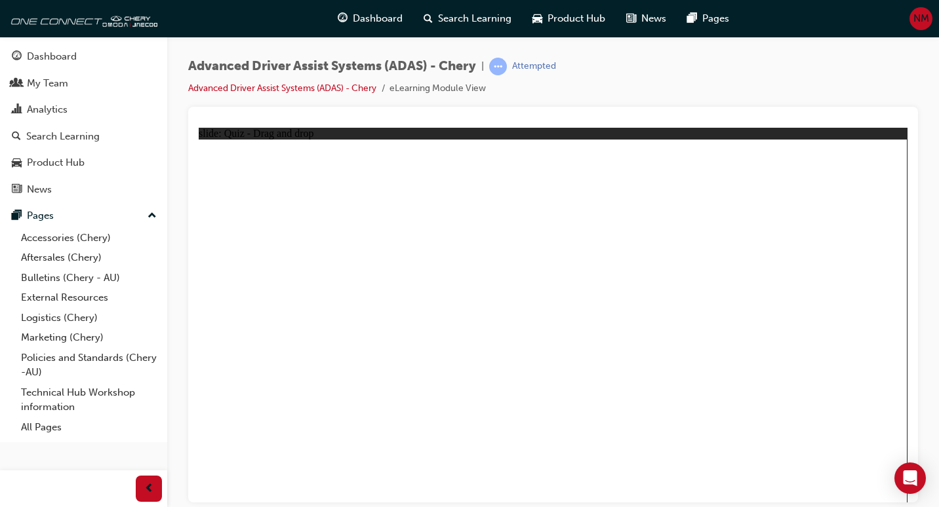
drag, startPoint x: 691, startPoint y: 174, endPoint x: 439, endPoint y: 356, distance: 310.9
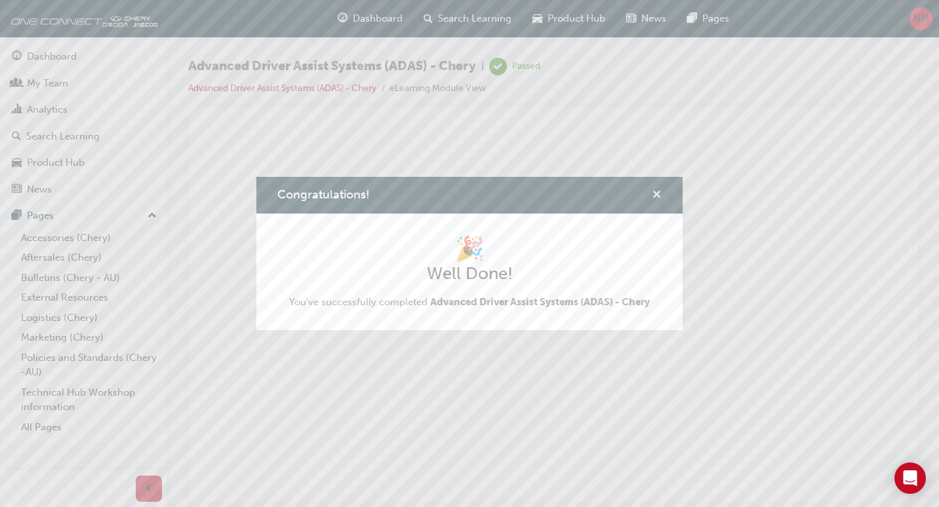
click at [654, 193] on span "cross-icon" at bounding box center [657, 196] width 10 height 12
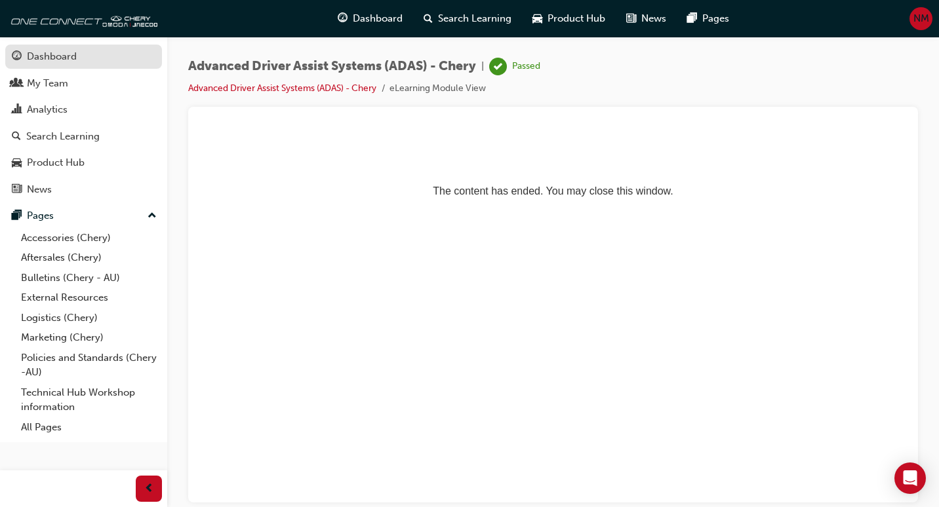
click at [37, 53] on div "Dashboard" at bounding box center [52, 56] width 50 height 15
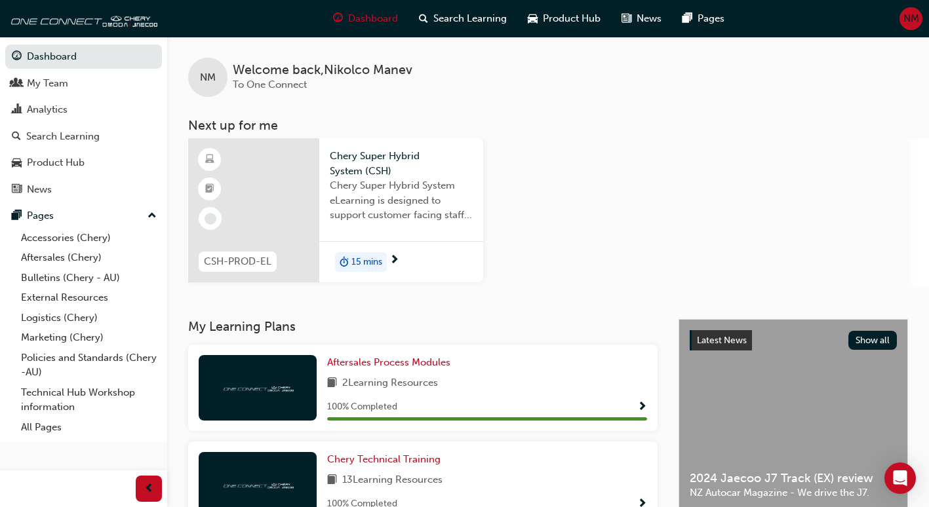
click at [364, 266] on span "15 mins" at bounding box center [366, 262] width 31 height 15
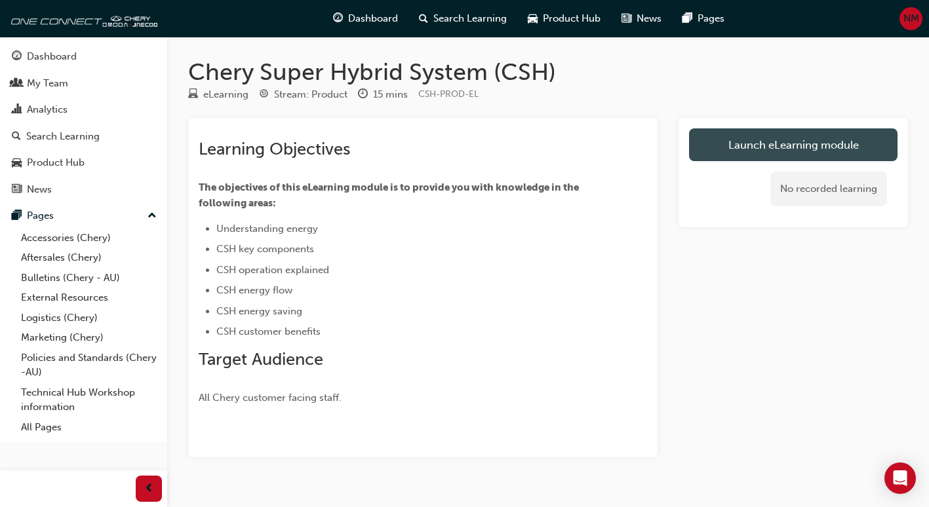
click at [817, 153] on link "Launch eLearning module" at bounding box center [793, 144] width 208 height 33
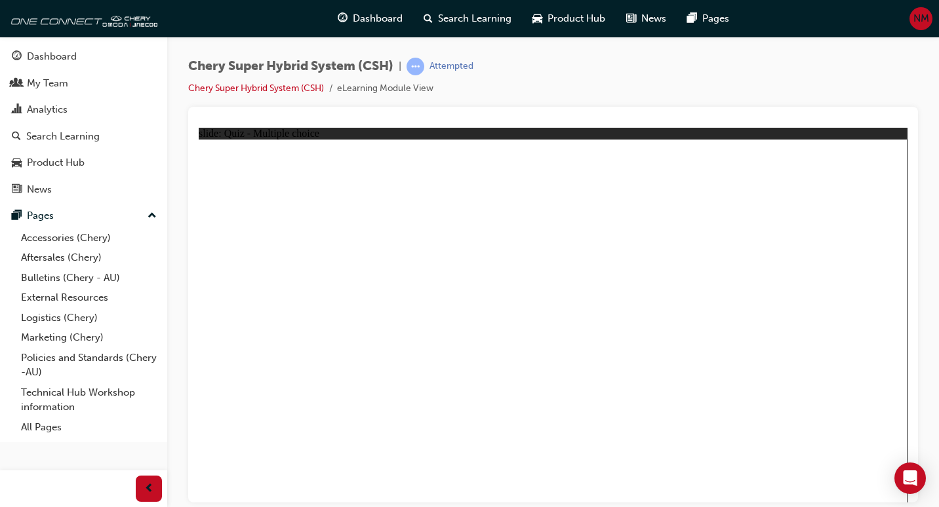
radio input "true"
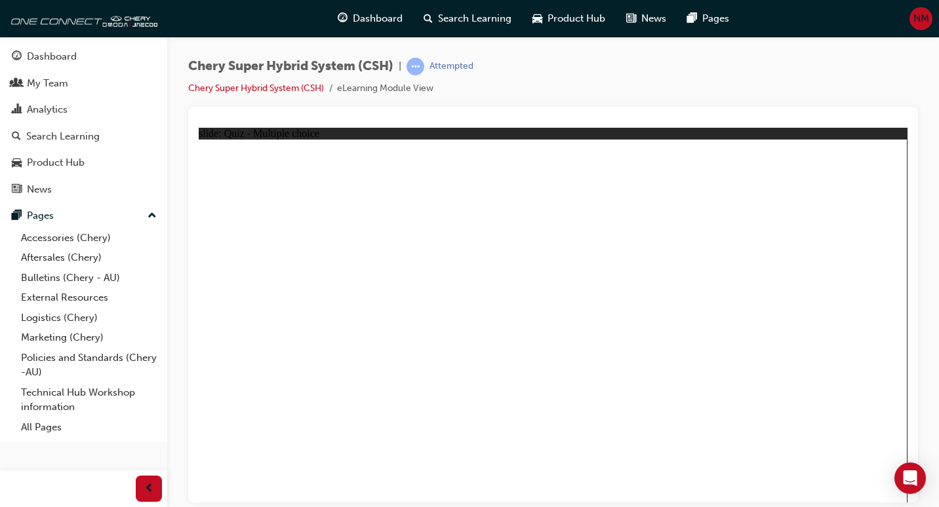
radio input "true"
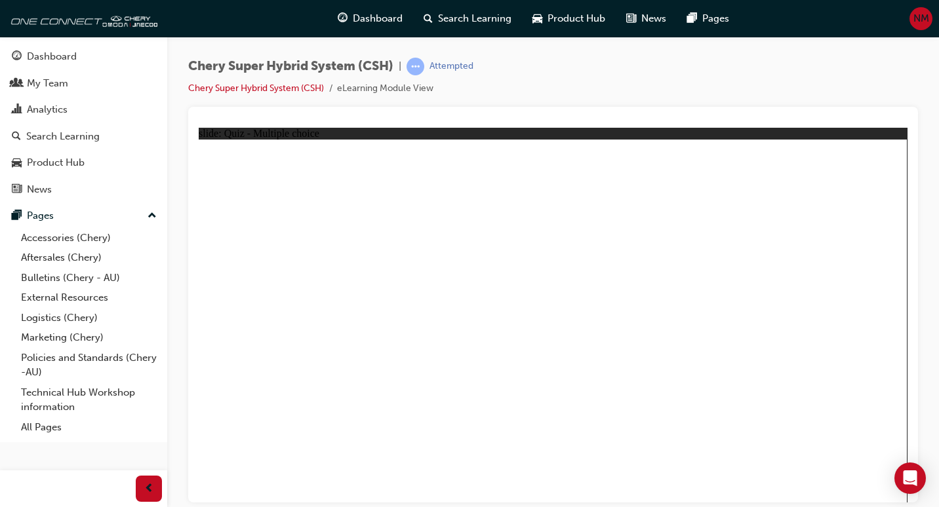
radio input "true"
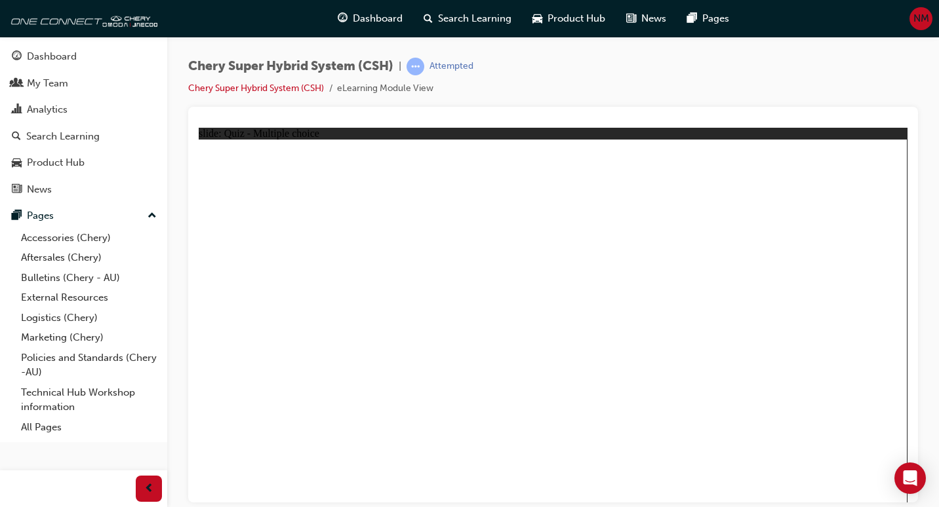
radio input "true"
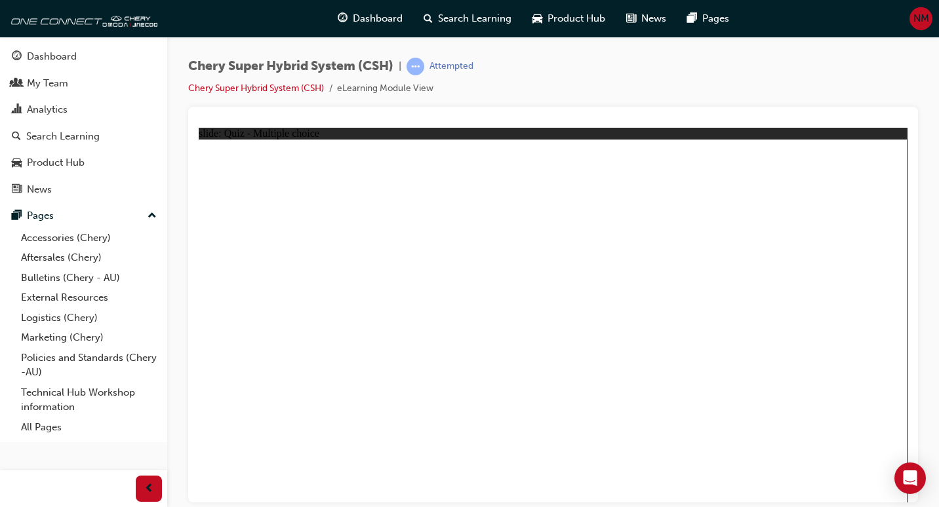
radio input "true"
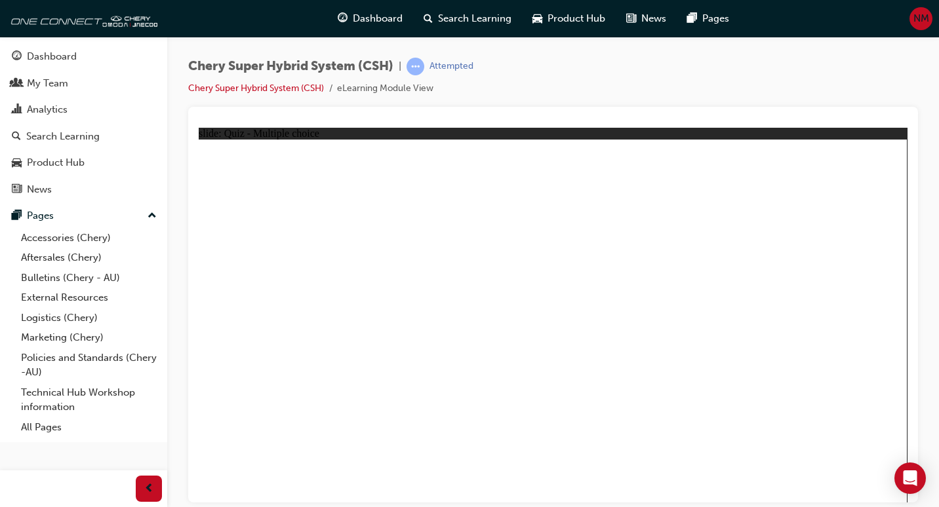
radio input "true"
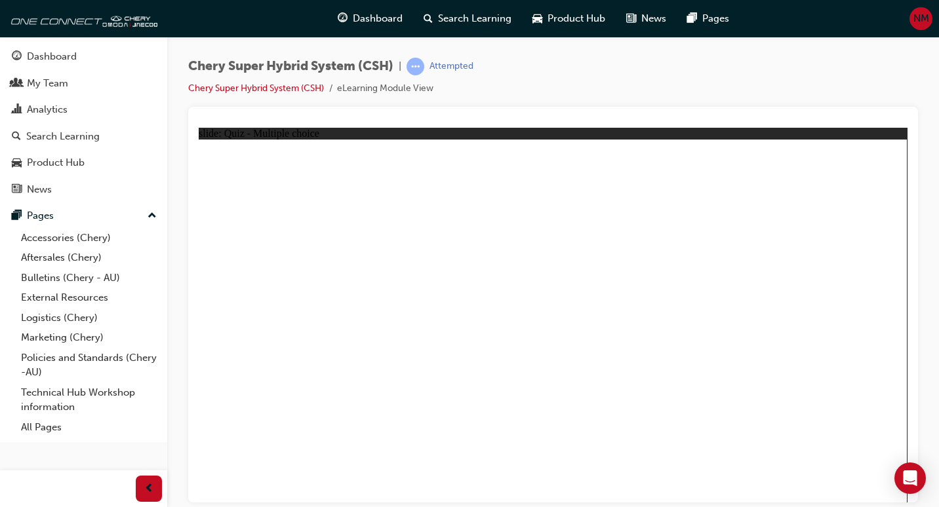
radio input "true"
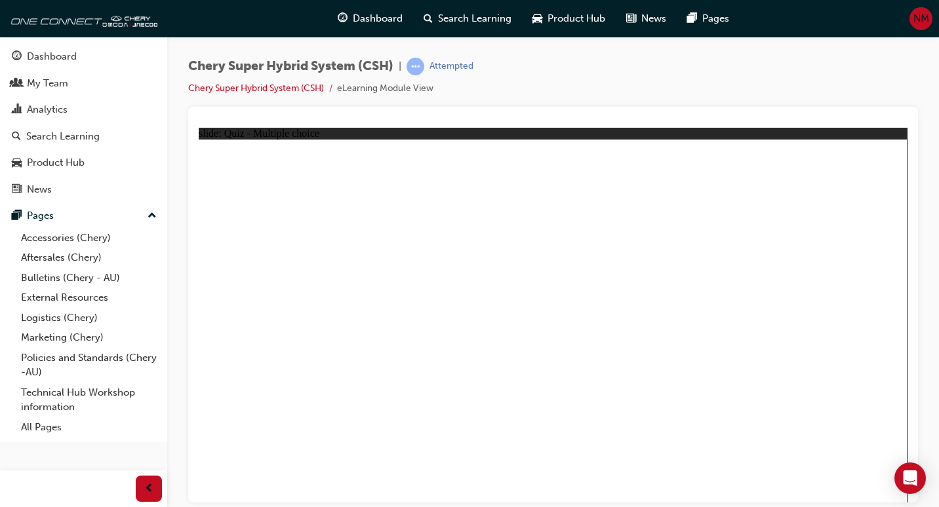
radio input "true"
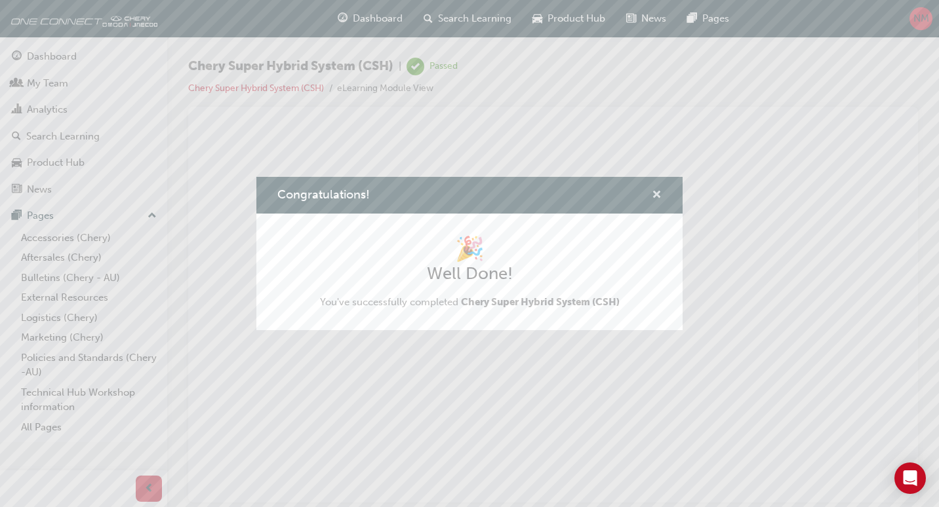
click at [652, 197] on span "cross-icon" at bounding box center [657, 196] width 10 height 12
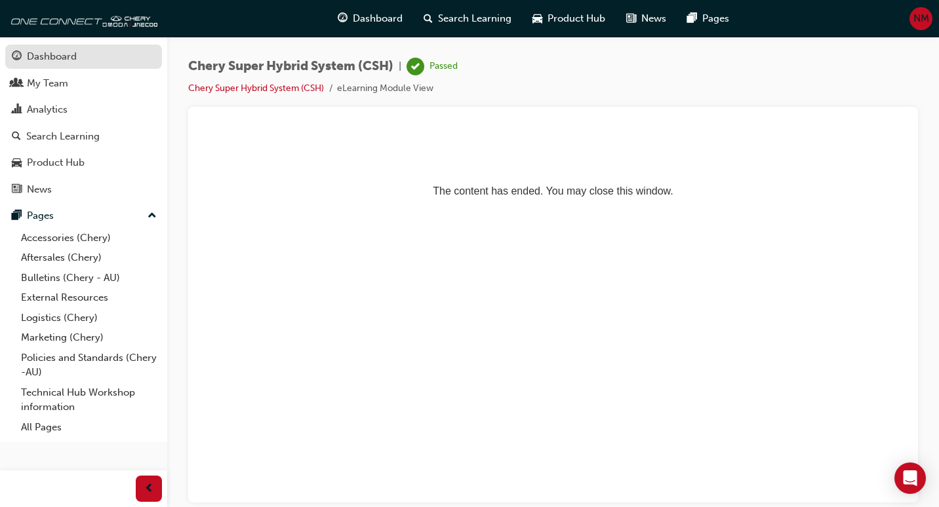
click at [43, 54] on div "Dashboard" at bounding box center [52, 56] width 50 height 15
